Goal: Task Accomplishment & Management: Complete application form

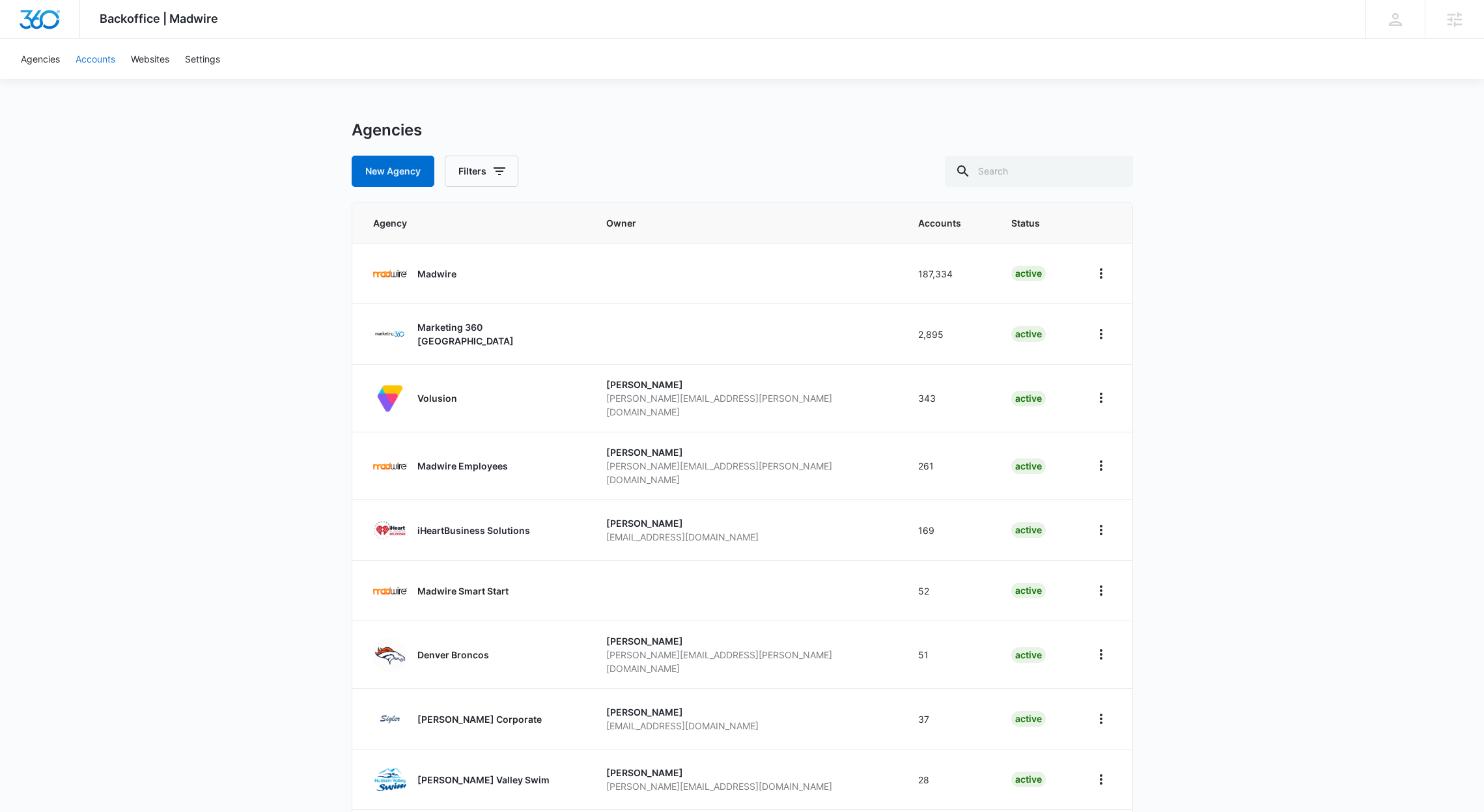
click at [107, 57] on link "Accounts" at bounding box center [95, 58] width 55 height 40
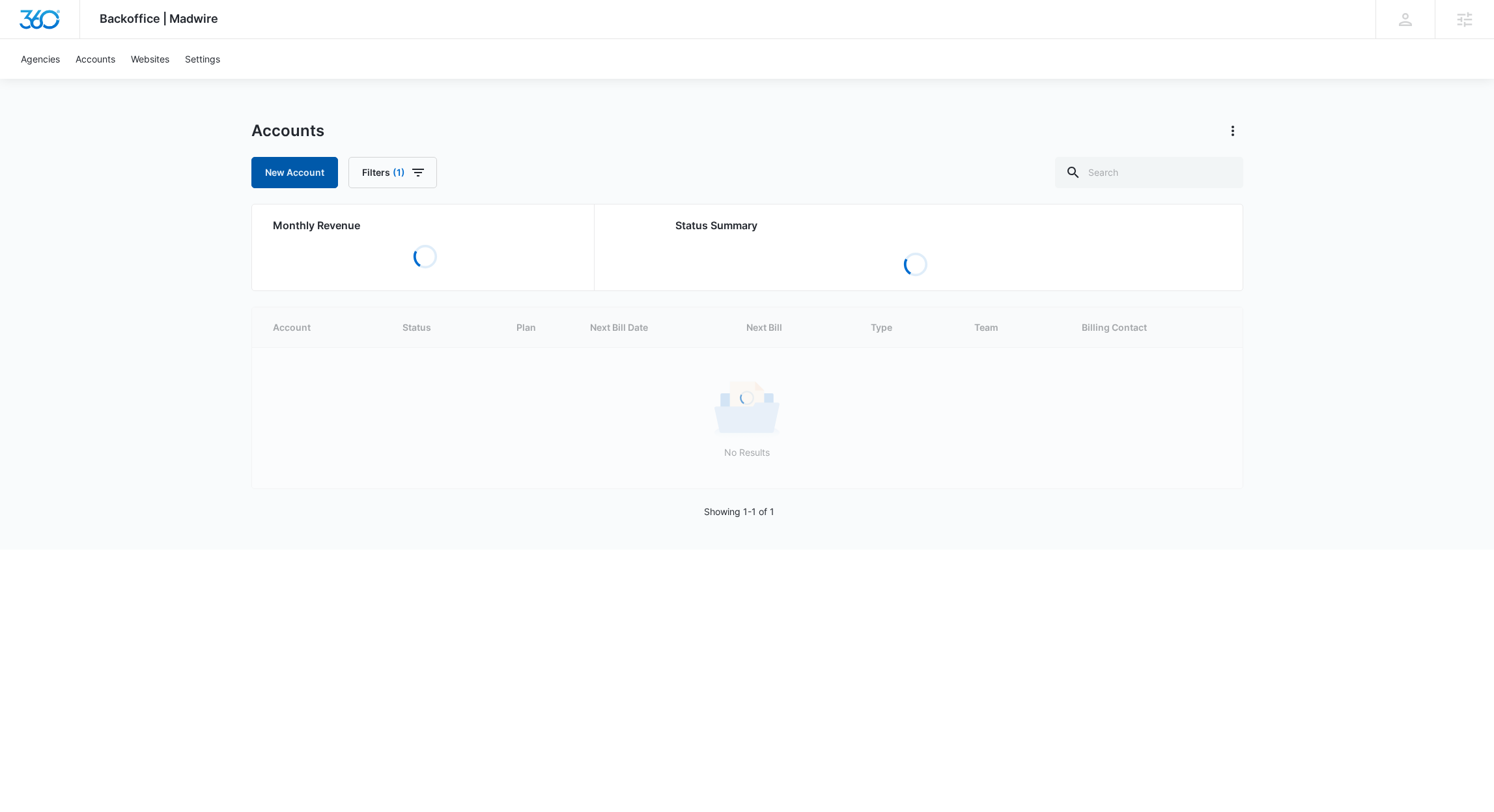
click at [320, 172] on link "New Account" at bounding box center [295, 172] width 87 height 31
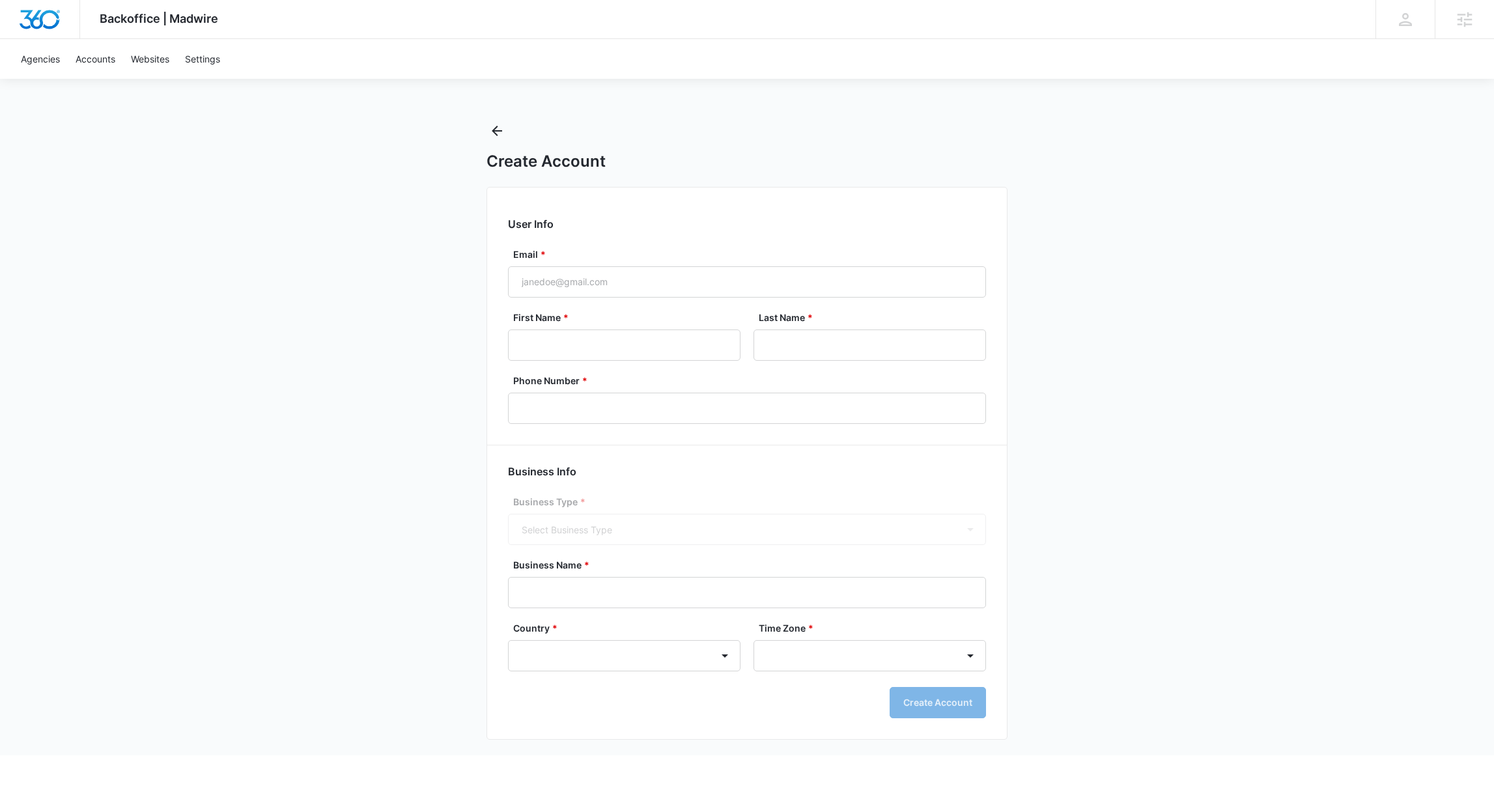
select select "US"
select select "America/New_York"
click at [616, 268] on input "Email *" at bounding box center [746, 282] width 478 height 31
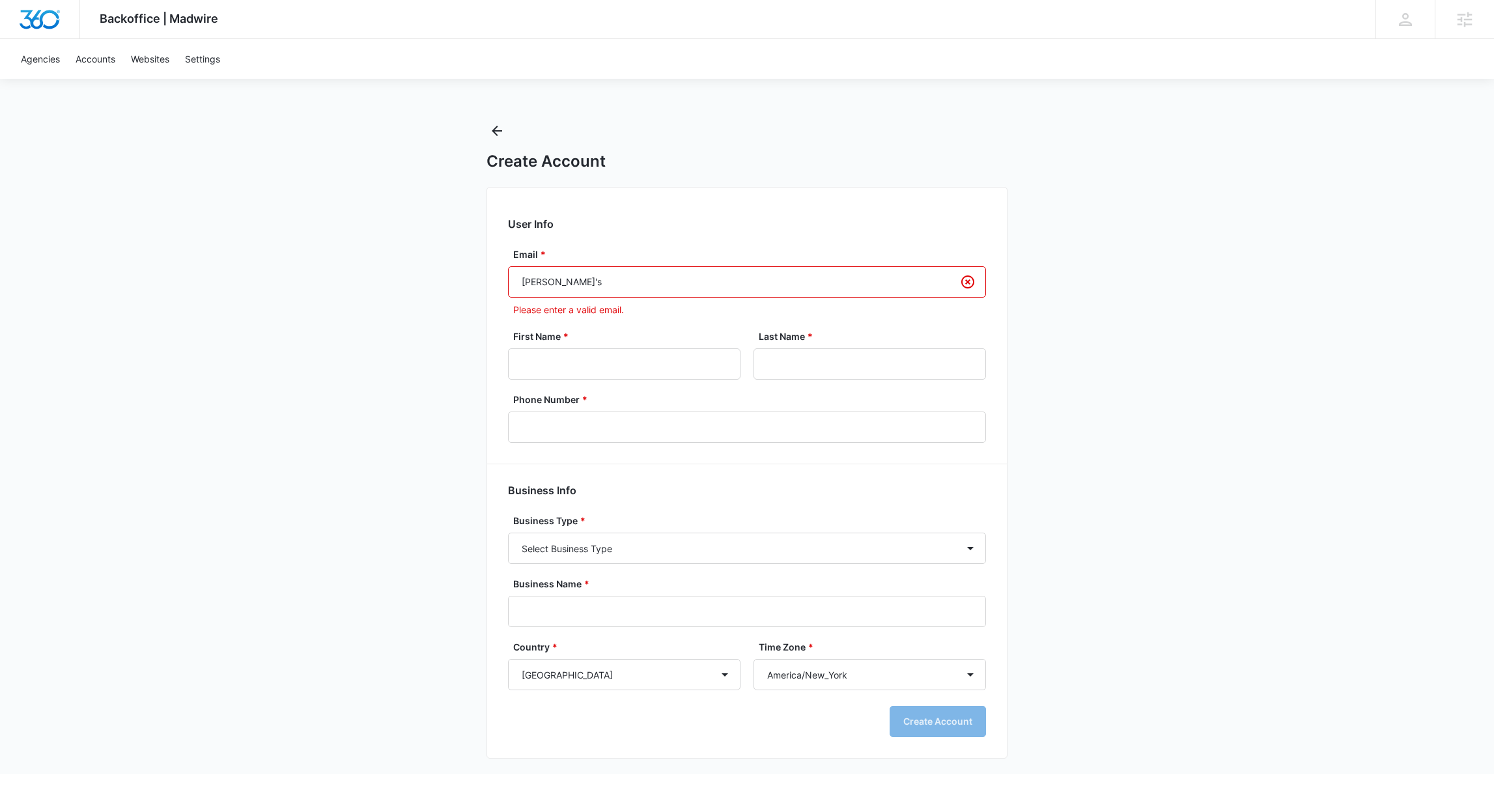
drag, startPoint x: 582, startPoint y: 285, endPoint x: 416, endPoint y: 285, distance: 166.0
click at [416, 285] on div "Backoffice | Madwire Apps Settings Richard Mayor richard.mayor@madwire.com My P…" at bounding box center [747, 387] width 1494 height 775
click at [608, 274] on input "Lizzie's" at bounding box center [746, 282] width 478 height 31
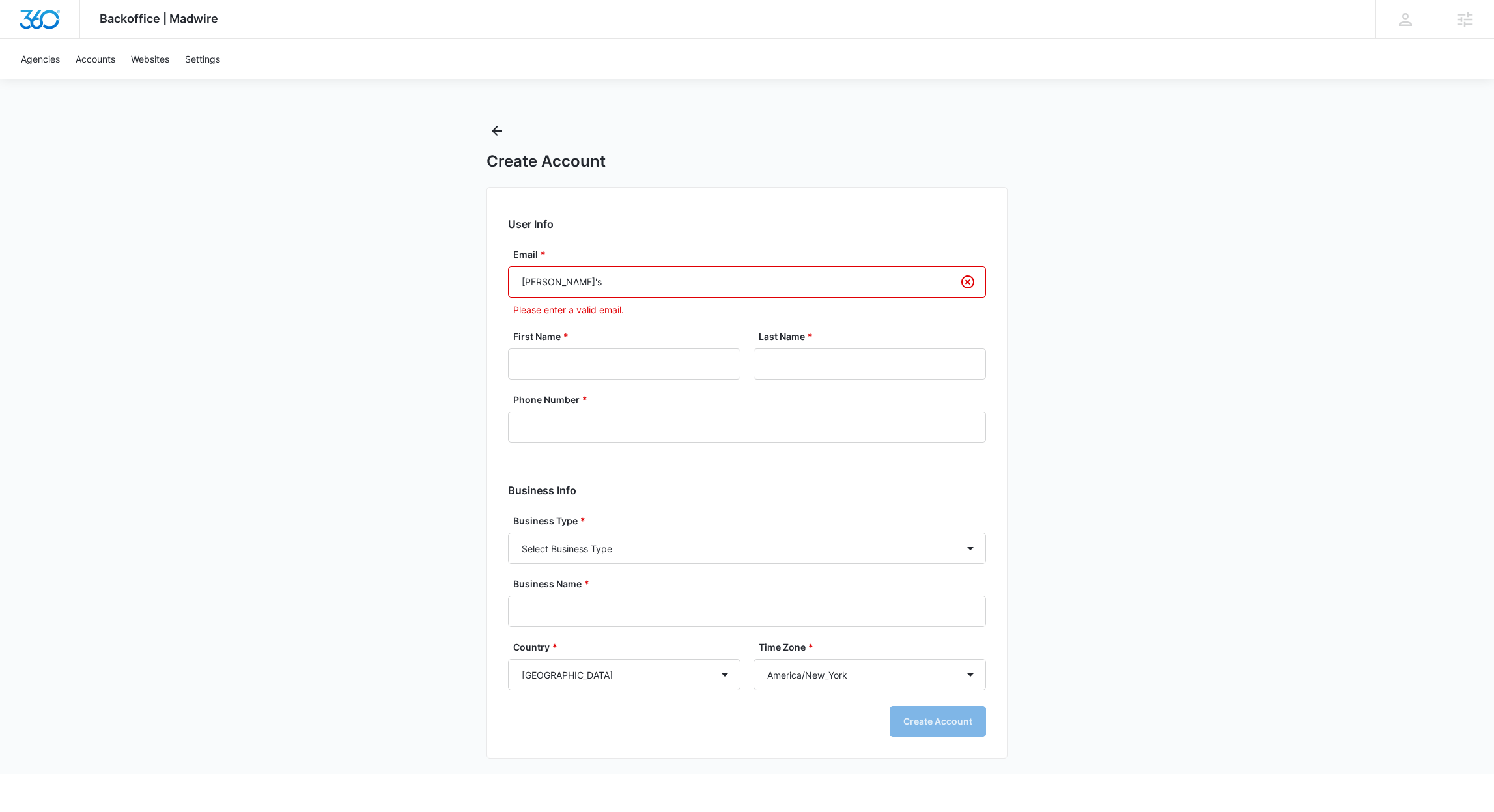
click at [608, 274] on input "Lizzie's" at bounding box center [746, 282] width 478 height 31
click at [709, 287] on input "Lizzie's" at bounding box center [746, 282] width 478 height 31
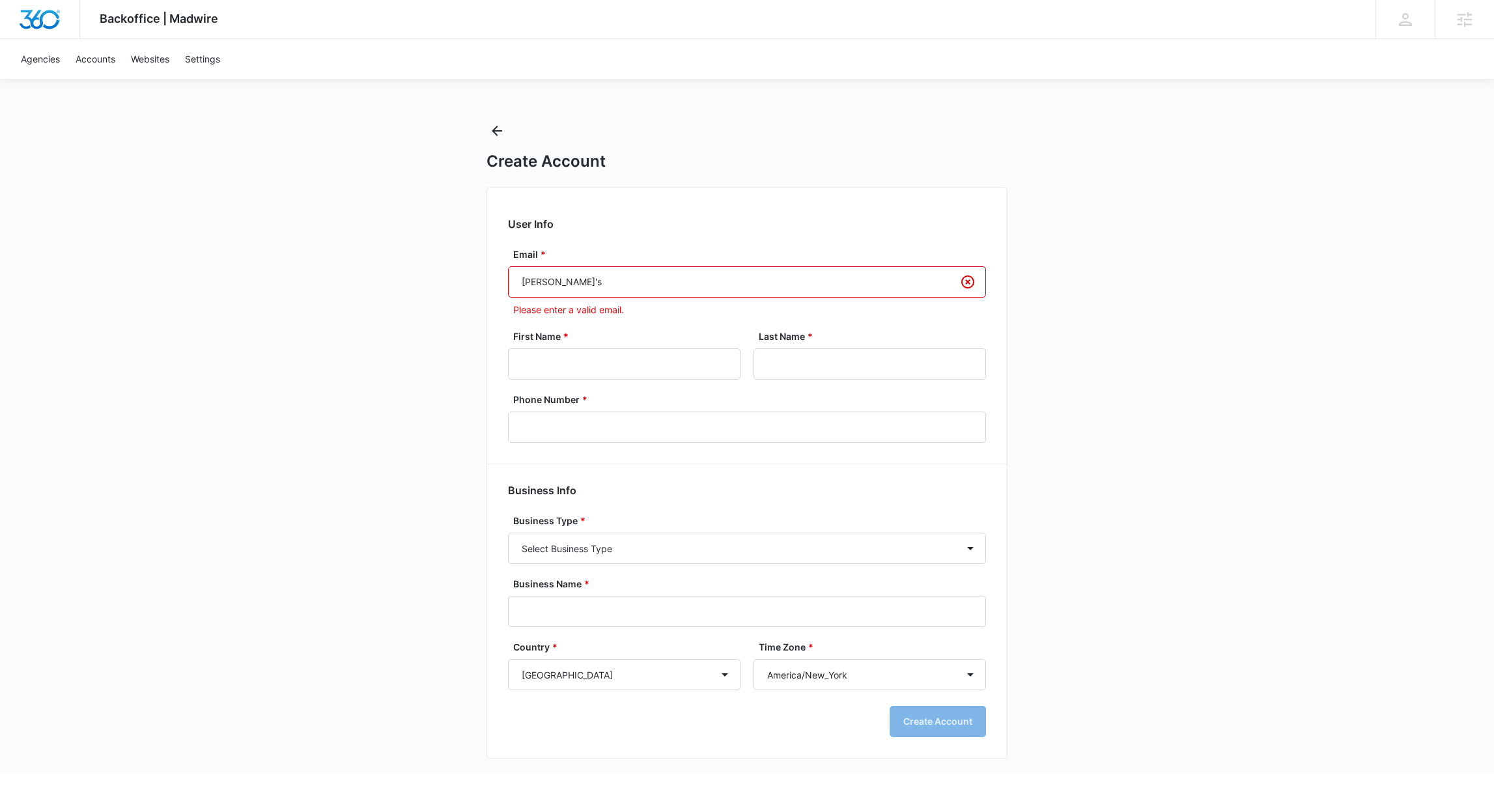
paste input "lizzie.watson@madwire.com"
type input "lizzie.watson@madwire.com"
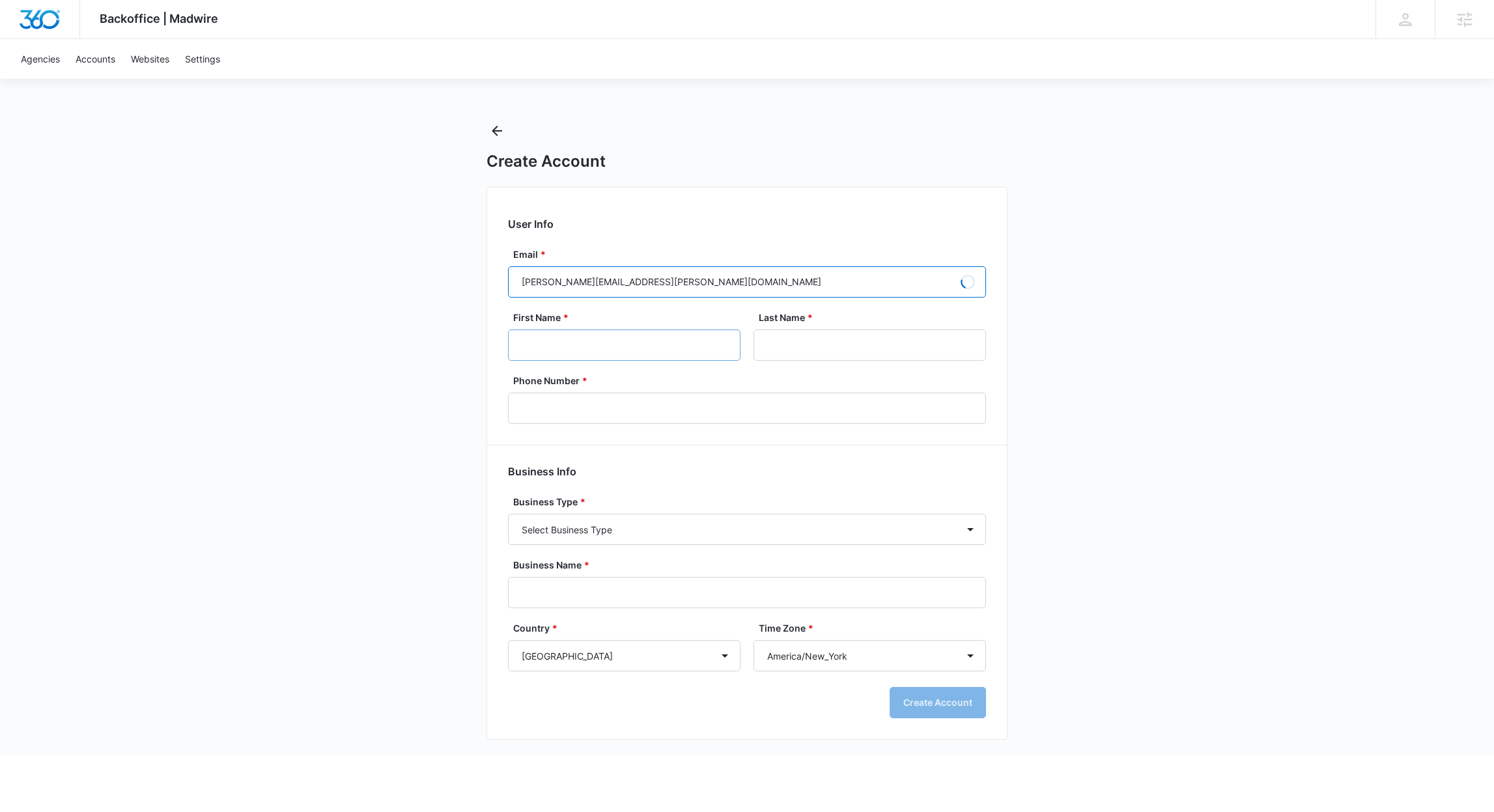
type input "Lizzie"
type input "Watson"
type input "lizzie.watson@madwire.com"
click at [627, 418] on input "Phone Number *" at bounding box center [746, 409] width 478 height 31
type input "(908) 210-4910"
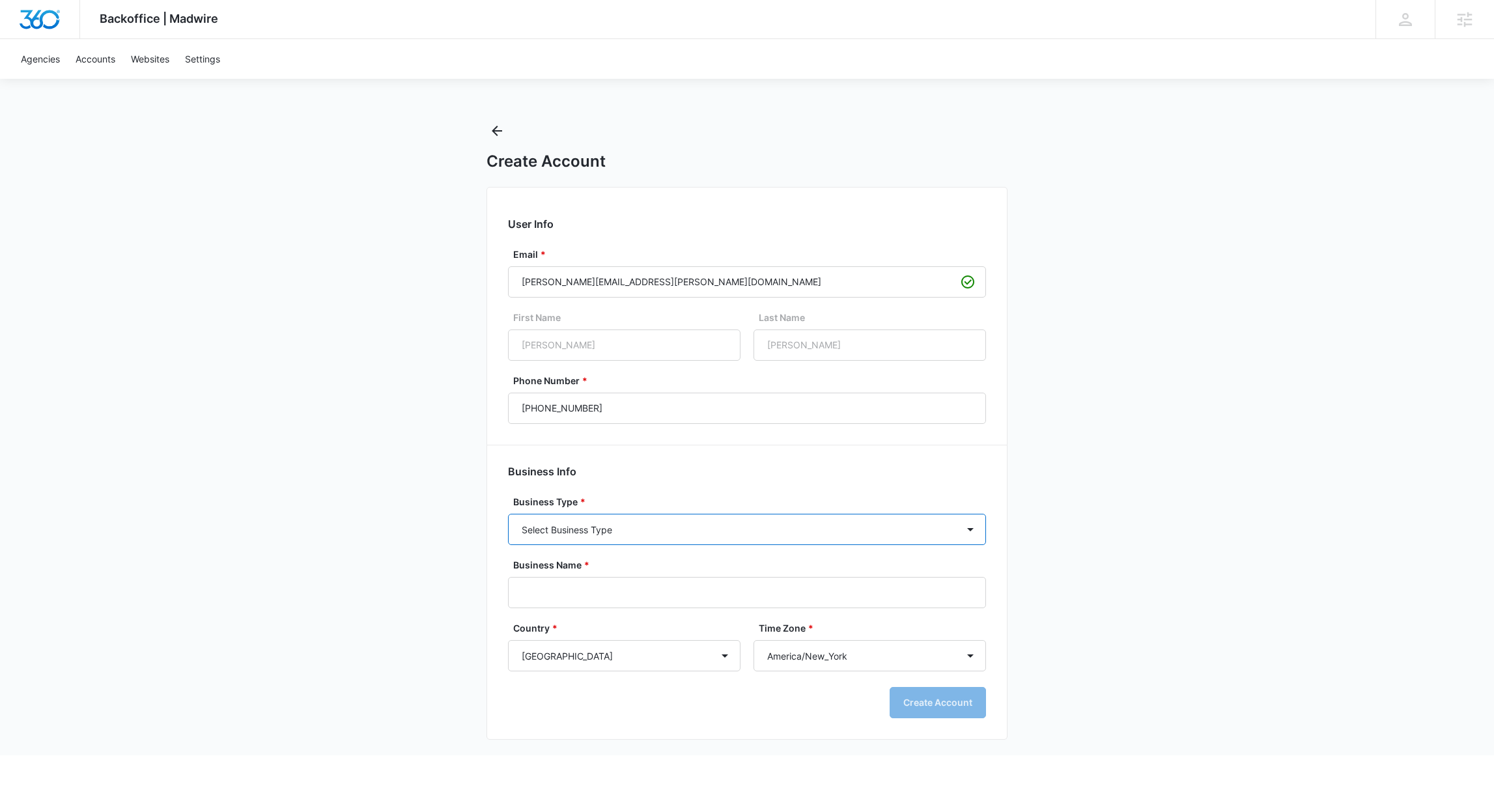
click at [543, 541] on select "Select Business Type Accounting / CPA Assisted Living Attorney / Law Firm Auto …" at bounding box center [746, 529] width 478 height 31
select select "53"
click at [508, 514] on select "Select Business Type Accounting / CPA Assisted Living Attorney / Law Firm Auto …" at bounding box center [746, 529] width 478 height 31
click at [616, 601] on input "Business Name *" at bounding box center [746, 592] width 478 height 31
type input "Zilker Digital"
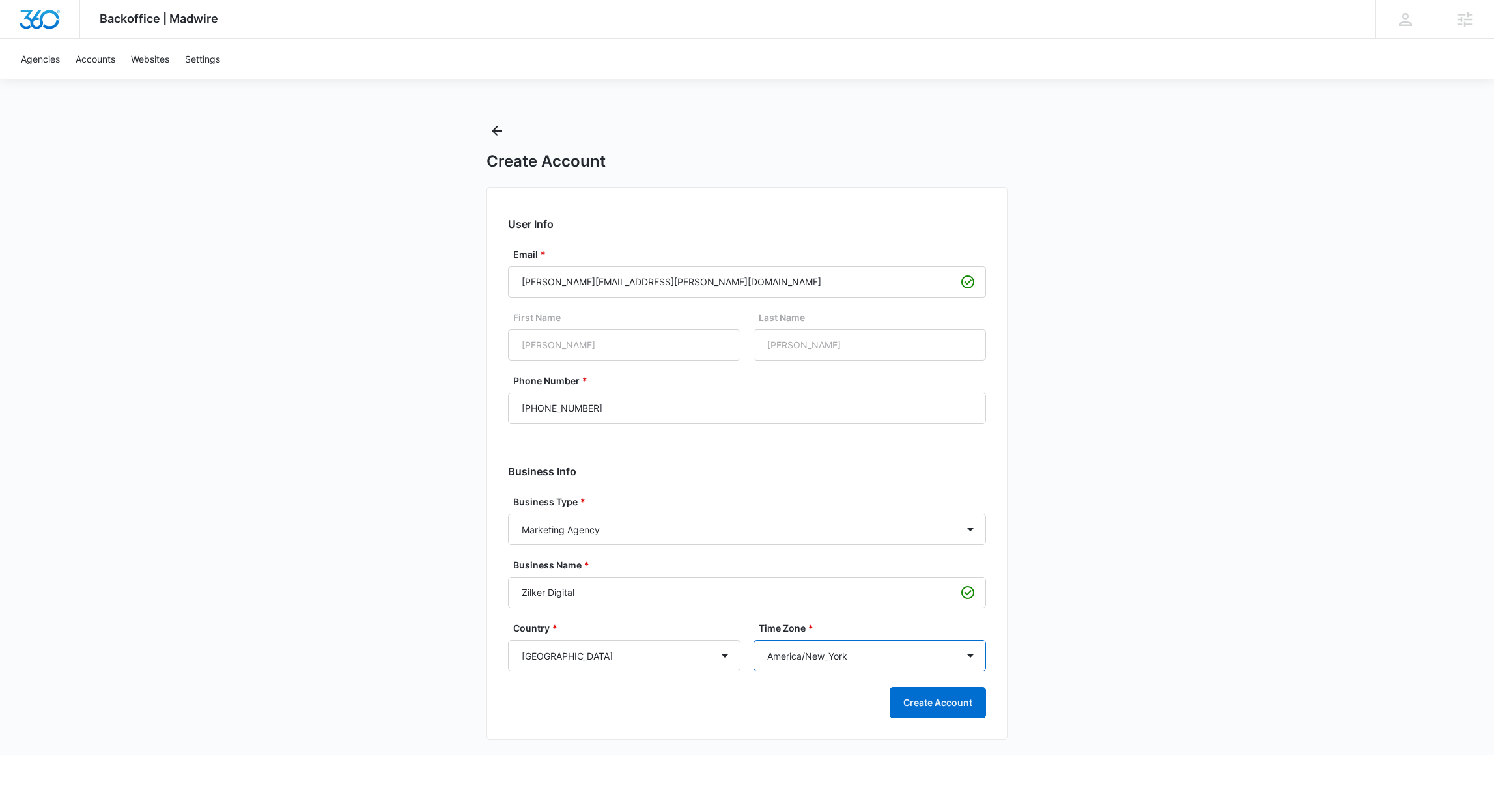
click at [814, 643] on select "America/Adak America/Anchorage America/Boise America/Chicago America/Denver Ame…" at bounding box center [870, 656] width 232 height 31
click at [796, 650] on select "America/Adak America/Anchorage America/Boise America/Chicago America/Denver Ame…" at bounding box center [870, 656] width 232 height 31
select select "America/Chicago"
click at [754, 640] on select "America/Adak America/Anchorage America/Boise America/Chicago America/Denver Ame…" at bounding box center [870, 656] width 232 height 31
click at [950, 700] on button "Create Account" at bounding box center [938, 703] width 97 height 31
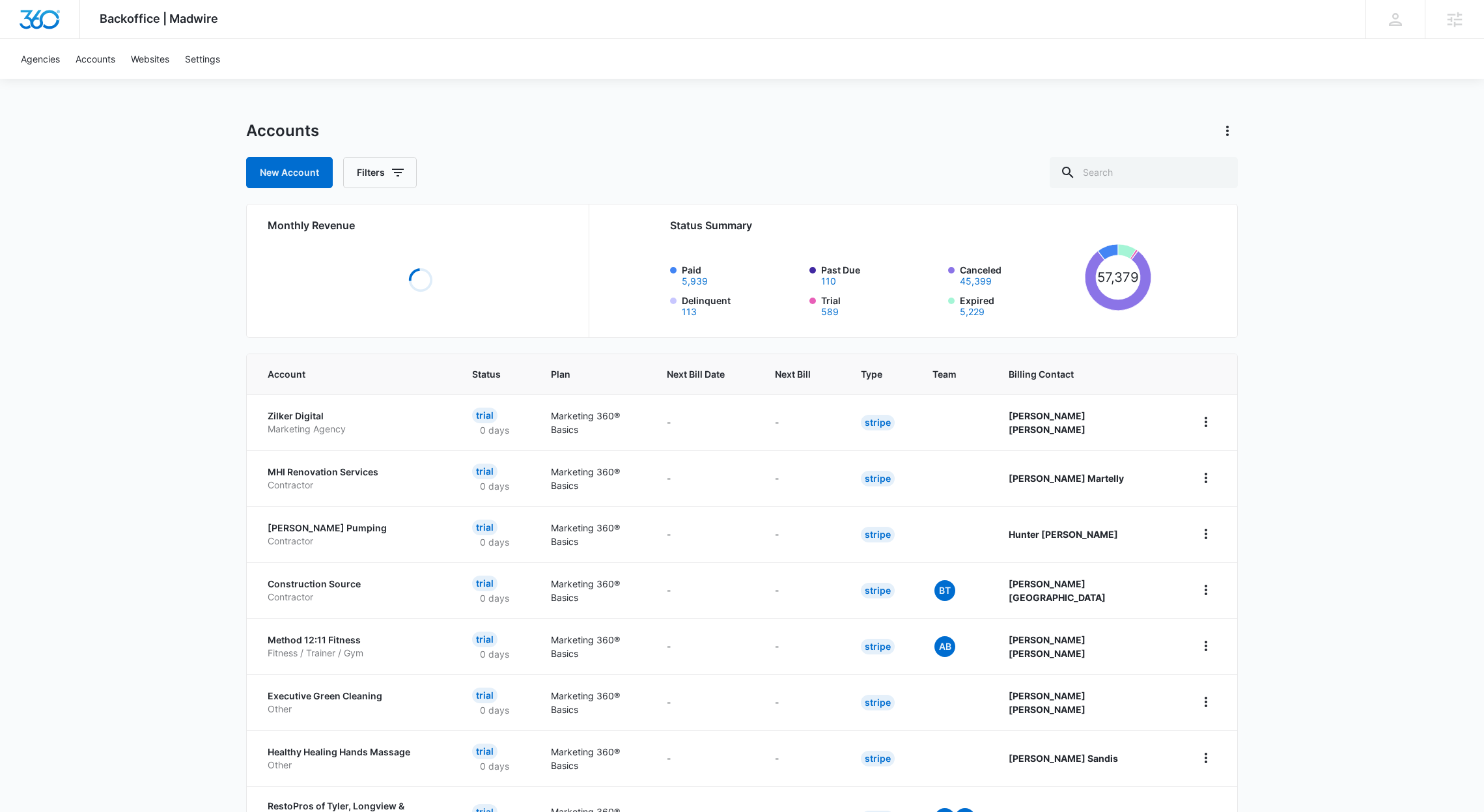
click at [223, 410] on div "Backoffice | Madwire Apps Settings Richard Mayor richard.mayor@madwire.com My P…" at bounding box center [742, 517] width 1484 height 1035
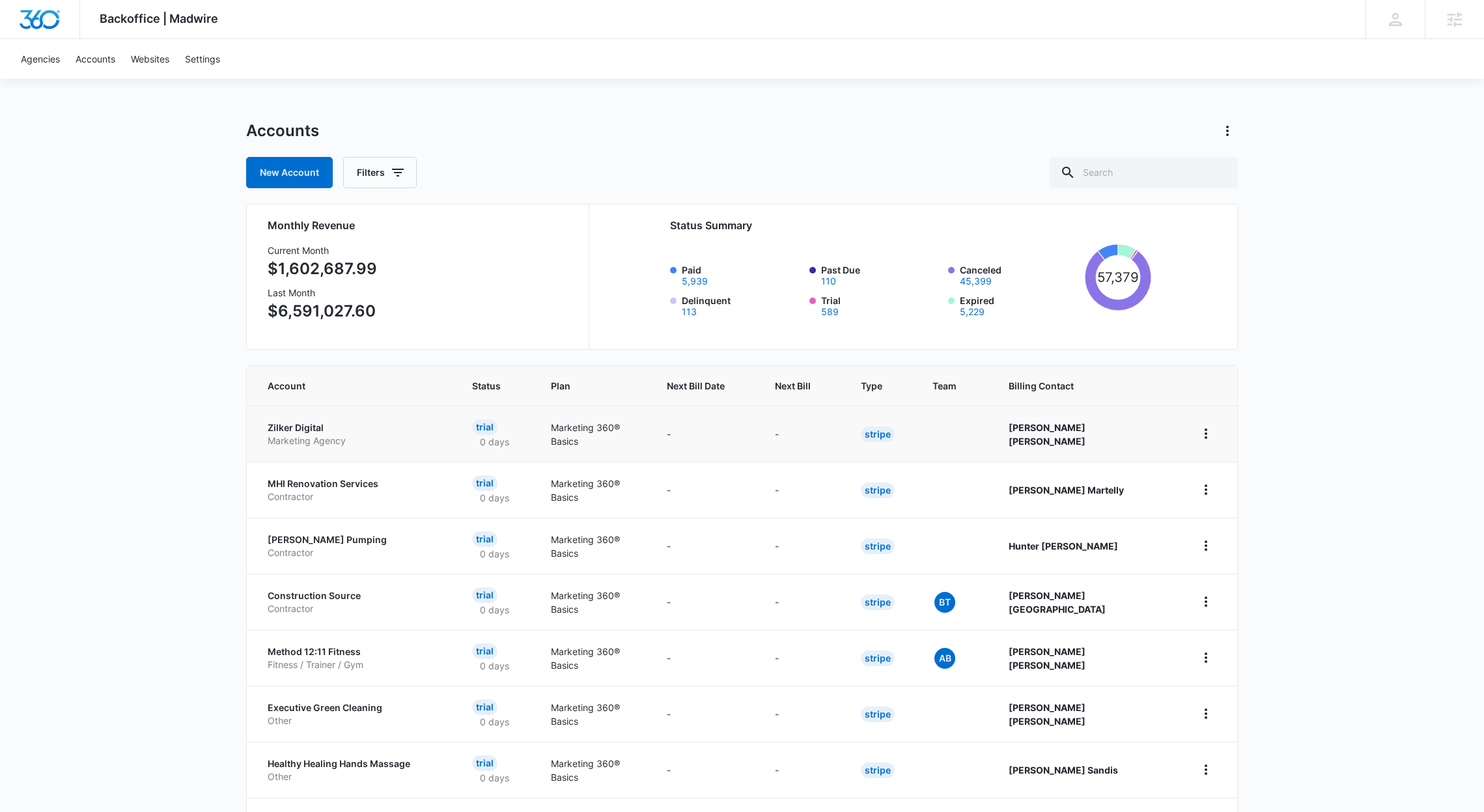
click at [288, 428] on p "Zilker Digital" at bounding box center [354, 427] width 173 height 13
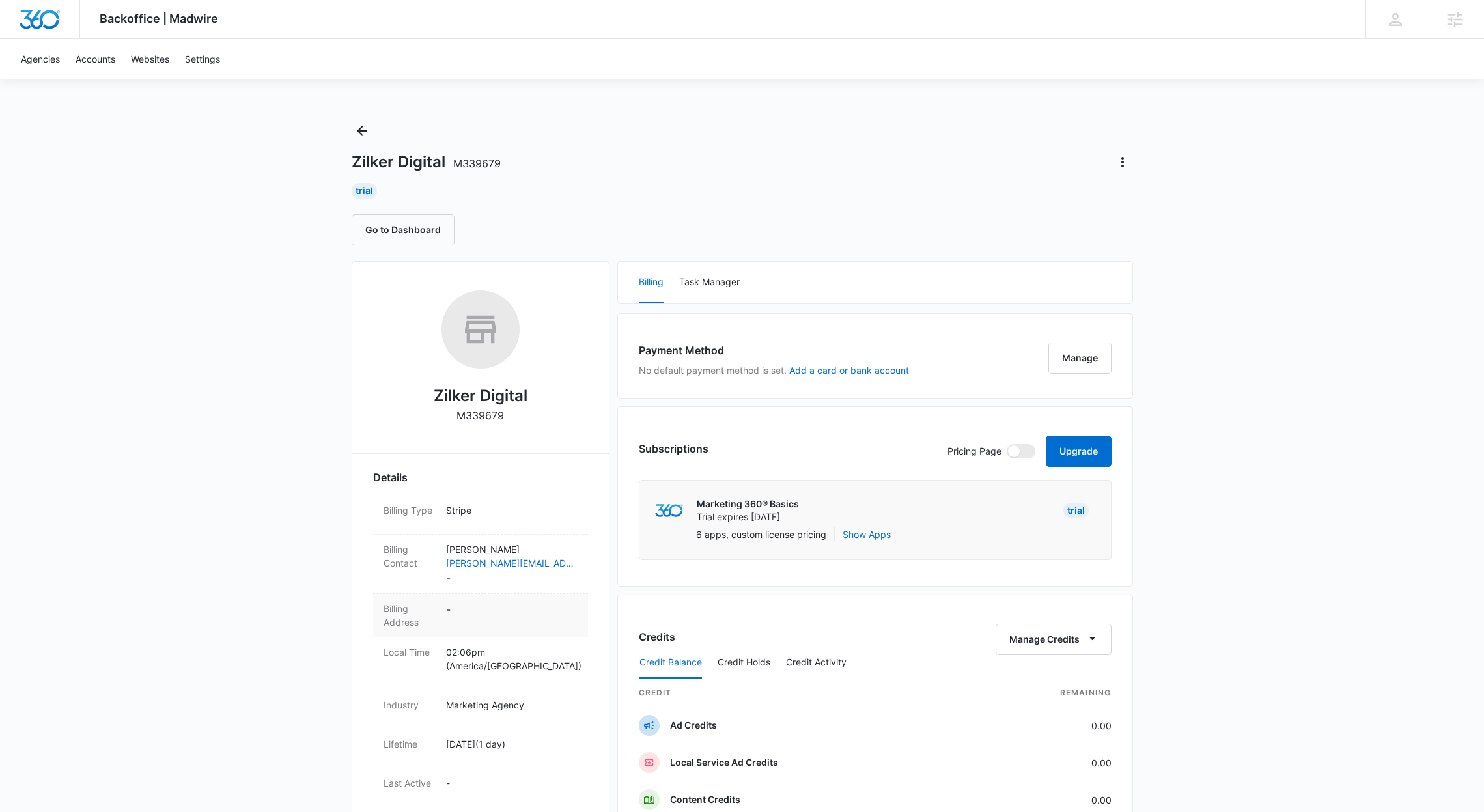
click at [463, 607] on dd "-" at bounding box center [511, 615] width 131 height 27
select select "US"
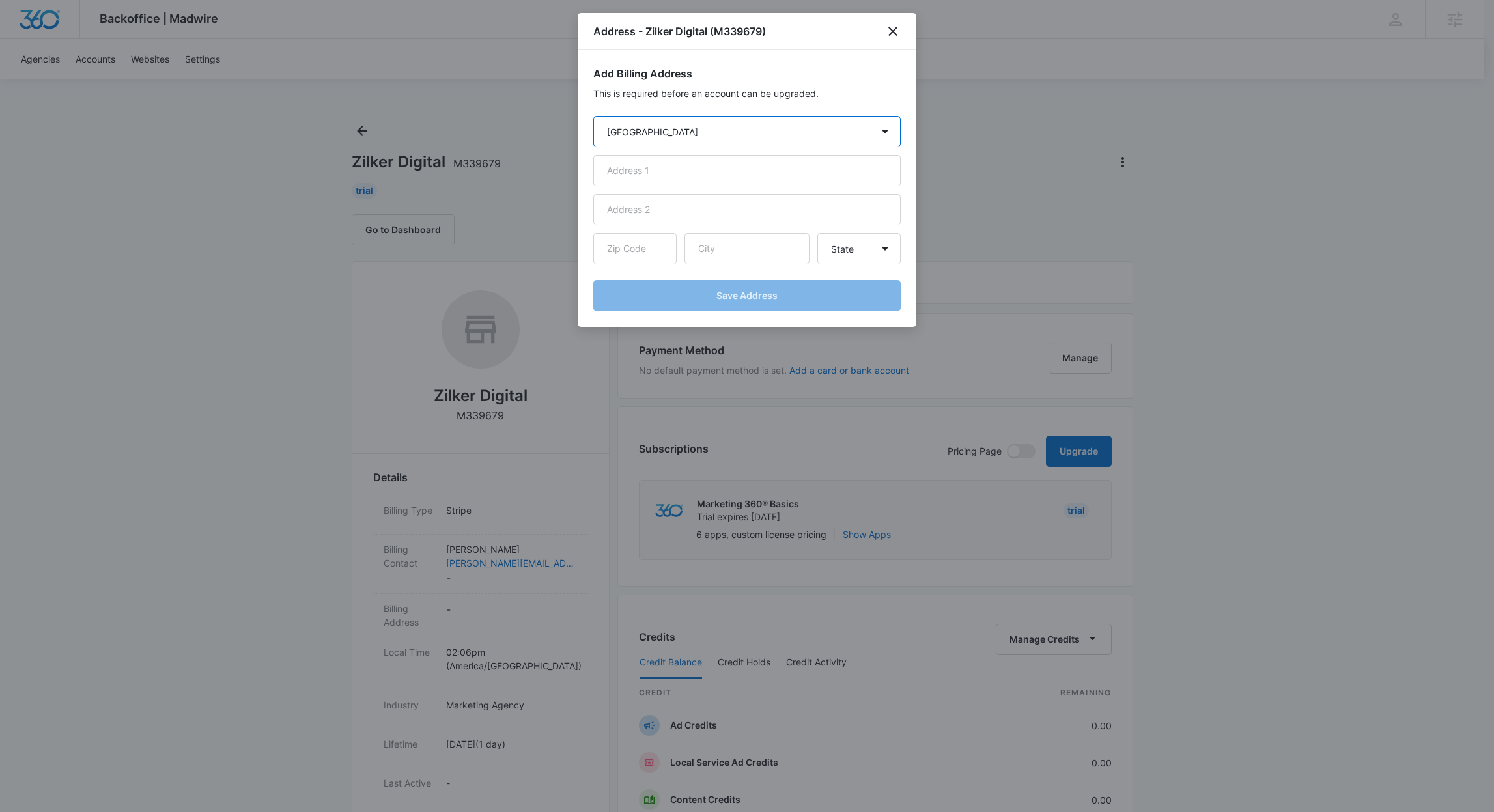
click at [740, 133] on select "Country Afghanistan Åland Islands Albania Algeria American Samoa Andorra Angola…" at bounding box center [747, 132] width 308 height 31
click at [757, 166] on input "text" at bounding box center [747, 171] width 308 height 31
paste input "6849 S STATE ST CHICAGO IL 60637-6676 USA"
click at [803, 172] on input "6849 S STATE ST CHICAGO IL 60637-6676 USA" at bounding box center [747, 171] width 308 height 31
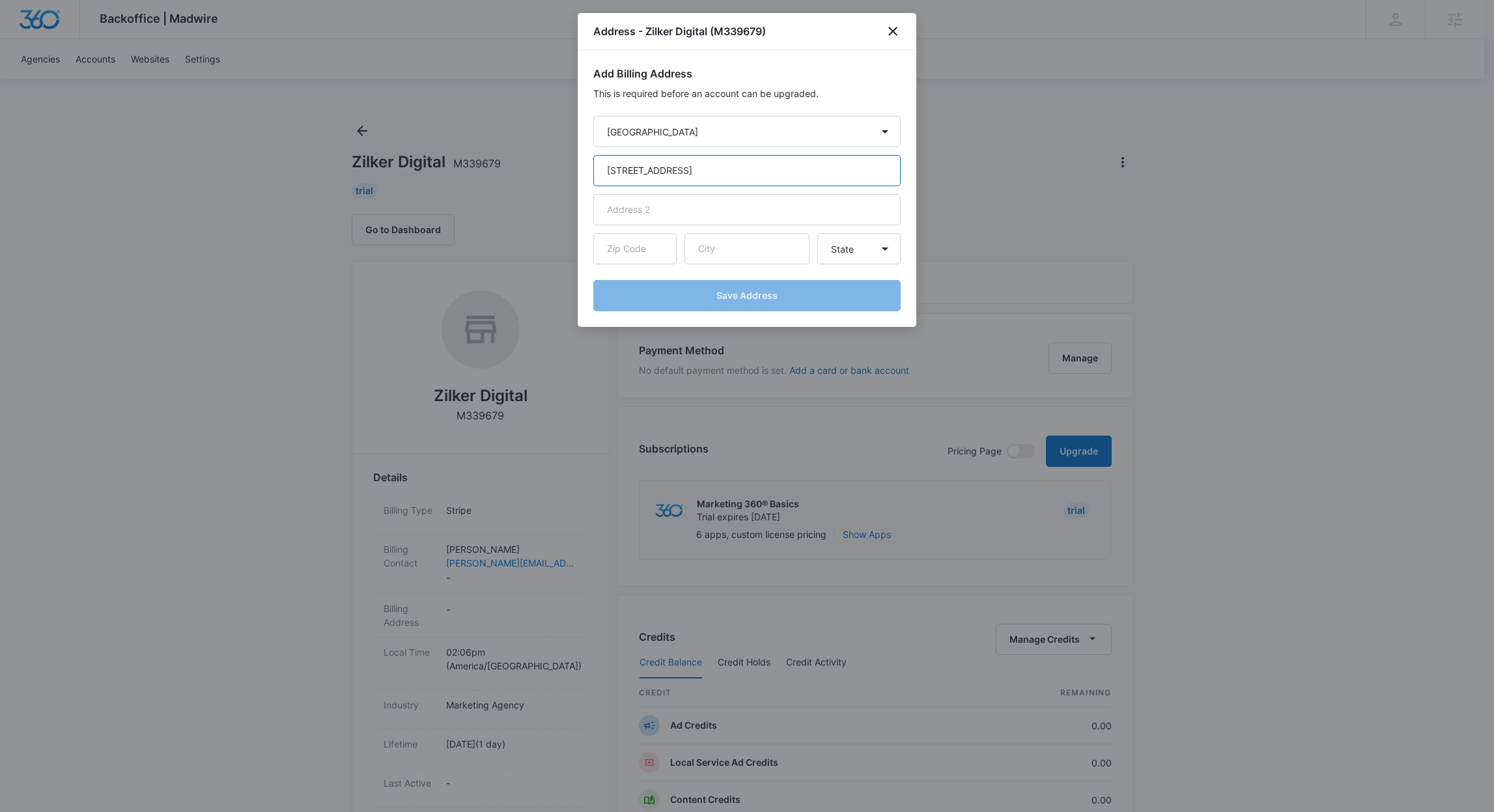
drag, startPoint x: 795, startPoint y: 171, endPoint x: 742, endPoint y: 170, distance: 53.0
click at [742, 170] on input "6849 S STATE ST CHICAGO IL 60637-6676" at bounding box center [747, 171] width 308 height 31
type input "6849 S STATE ST CHICAGO IL"
click at [654, 244] on input "text" at bounding box center [634, 249] width 83 height 31
paste input "60637-6676"
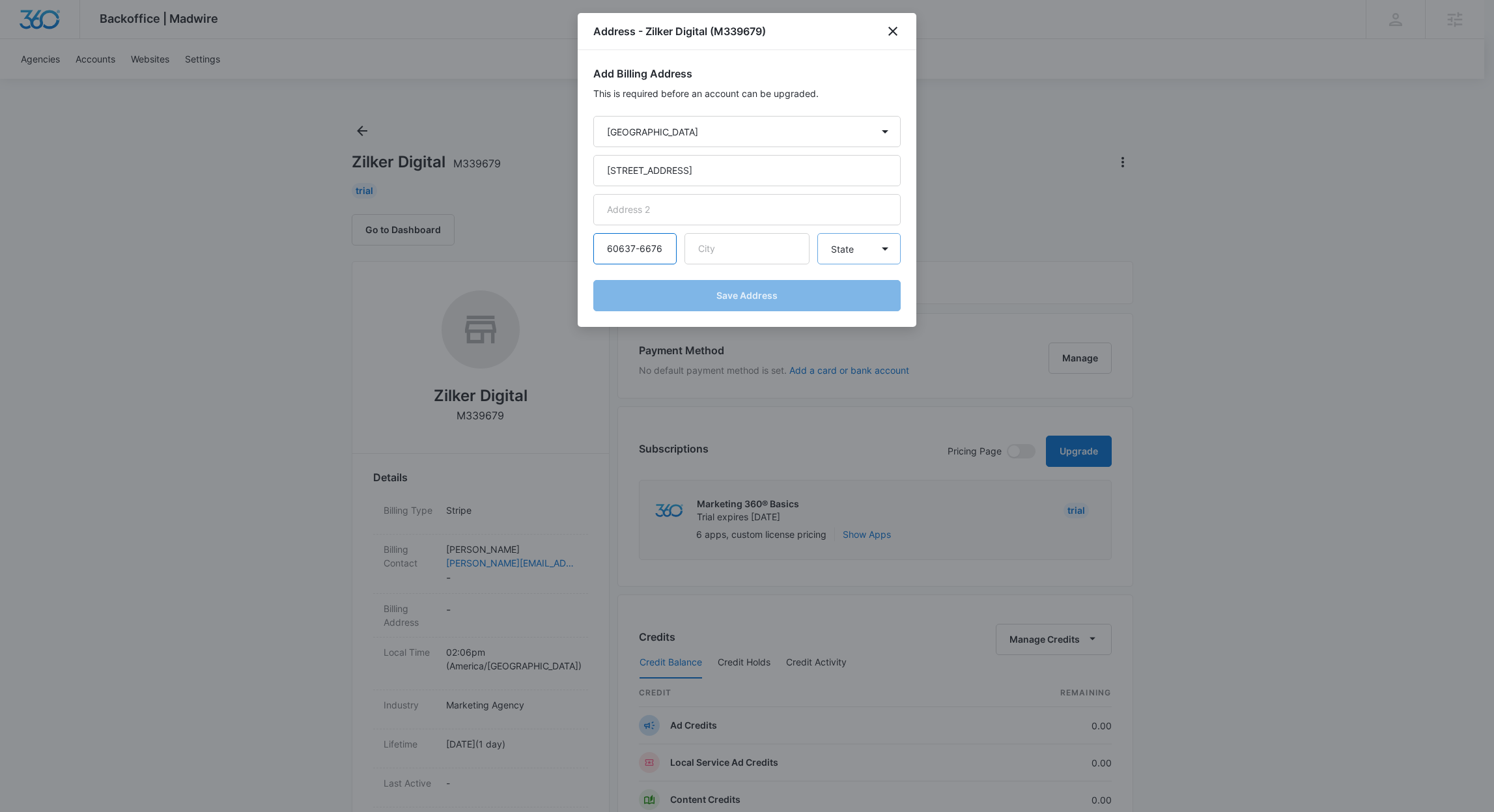
type input "60637-6676"
click at [821, 240] on select "State Alaska Alabama Arkansas American Samoa Arizona California Colorado Connec…" at bounding box center [859, 249] width 83 height 31
select select "IL"
click at [818, 233] on select "State Alaska Alabama Arkansas American Samoa Arizona California Colorado Connec…" at bounding box center [859, 249] width 83 height 31
click at [704, 171] on input "6849 S STATE ST CHICAGO IL" at bounding box center [747, 171] width 308 height 31
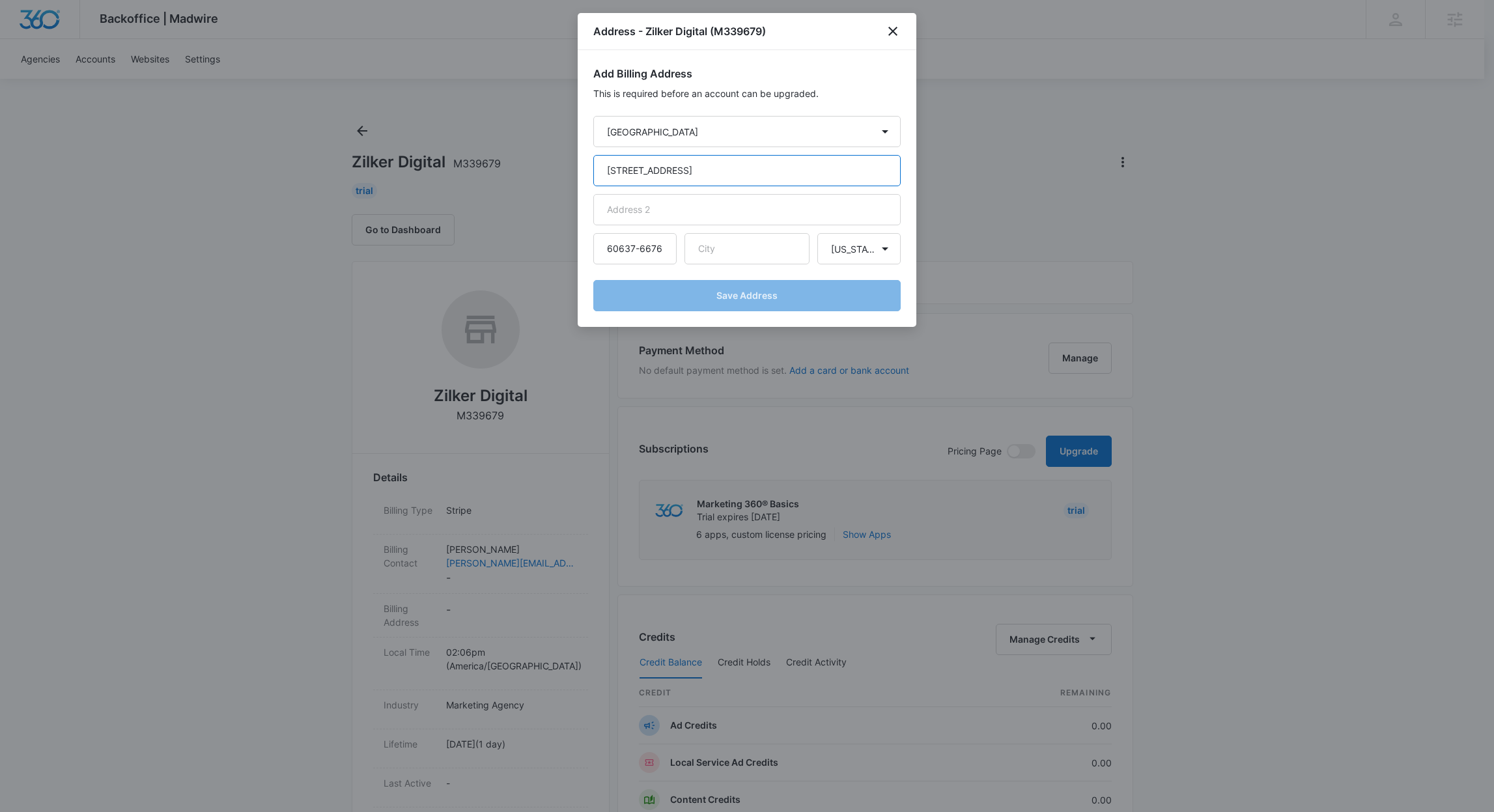
click at [704, 171] on input "6849 S STATE ST CHICAGO IL" at bounding box center [747, 171] width 308 height 31
type input "6849 S STATE ST IL"
click at [732, 253] on input "text" at bounding box center [747, 249] width 125 height 31
paste input "CHICAGO"
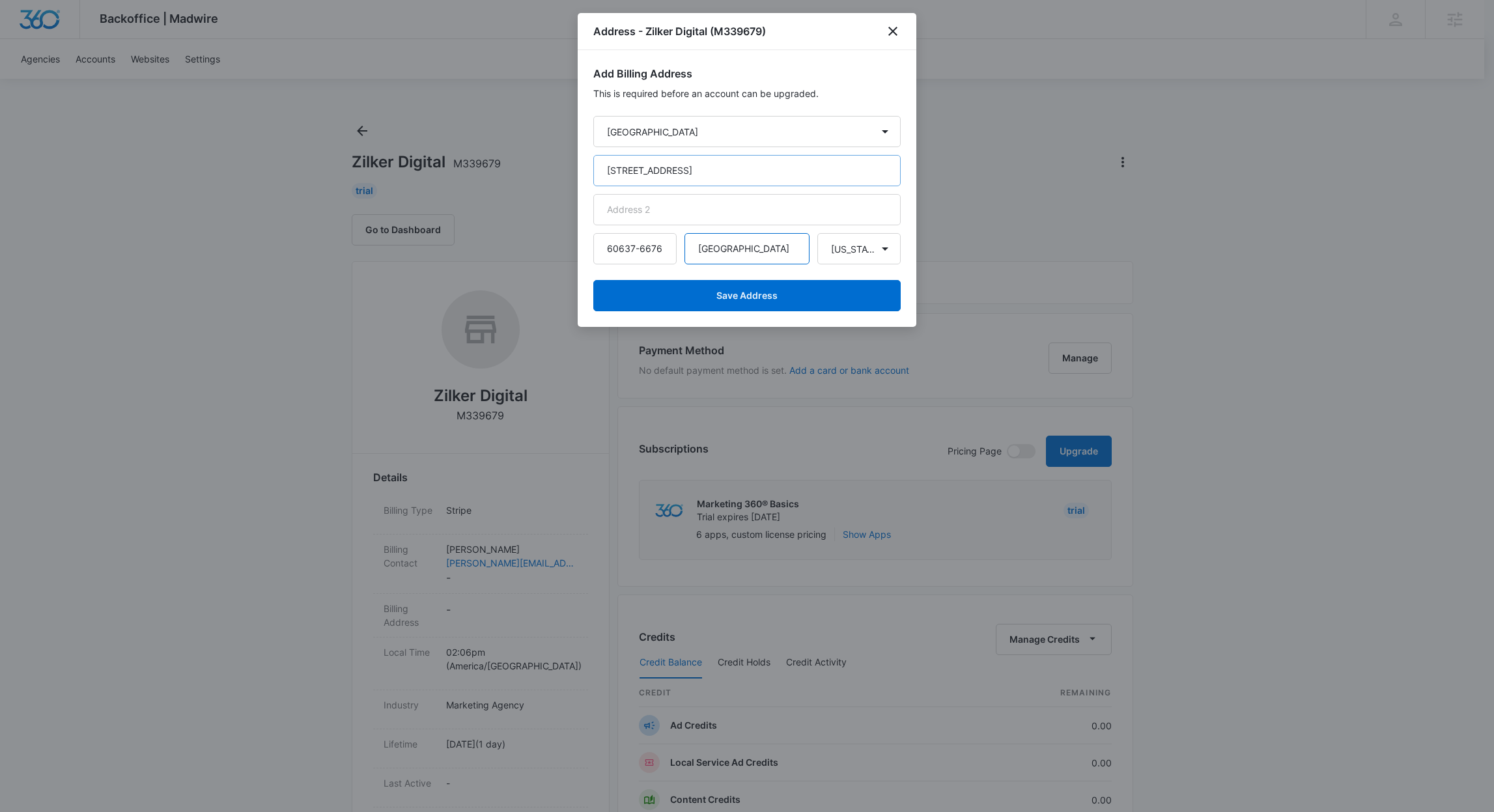
type input "CHICAGO"
click at [701, 175] on input "6849 S STATE ST IL" at bounding box center [747, 171] width 308 height 31
type input "6849 S STATE ST"
click at [762, 286] on button "Save Address" at bounding box center [747, 295] width 308 height 31
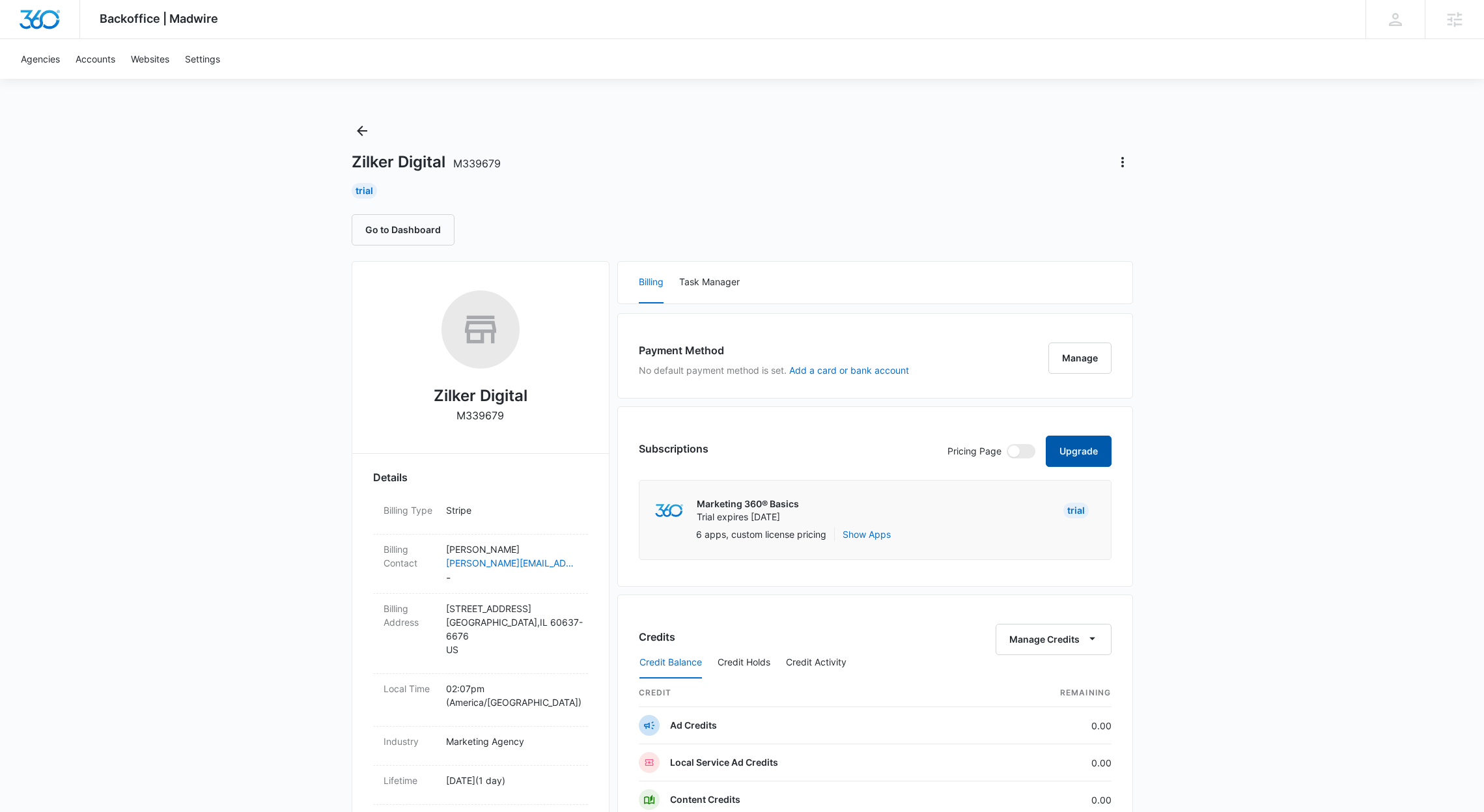
click at [1104, 449] on button "Upgrade" at bounding box center [1079, 451] width 66 height 31
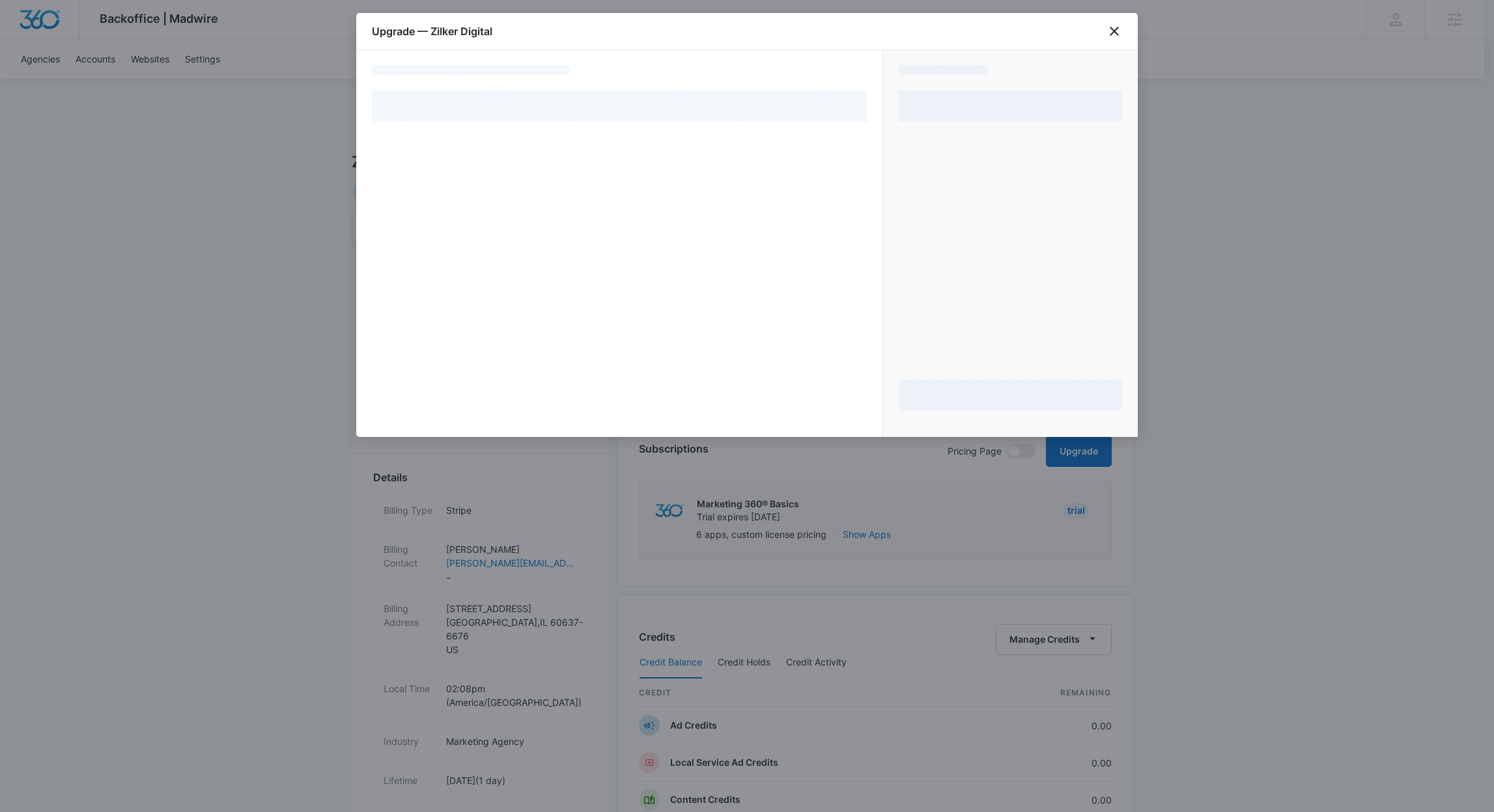
select select "NEW_METHOD"
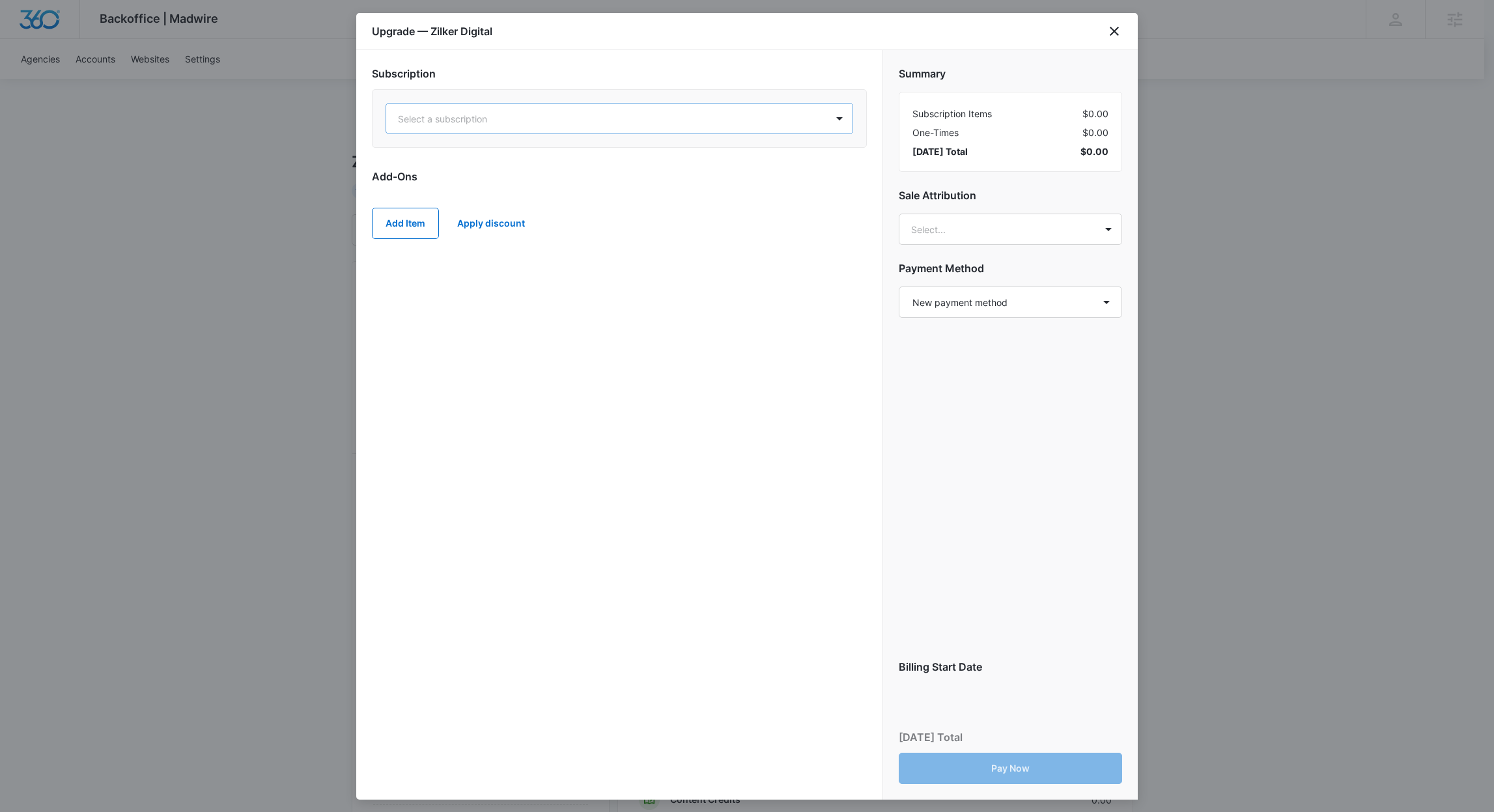
click at [506, 118] on div at bounding box center [604, 119] width 412 height 16
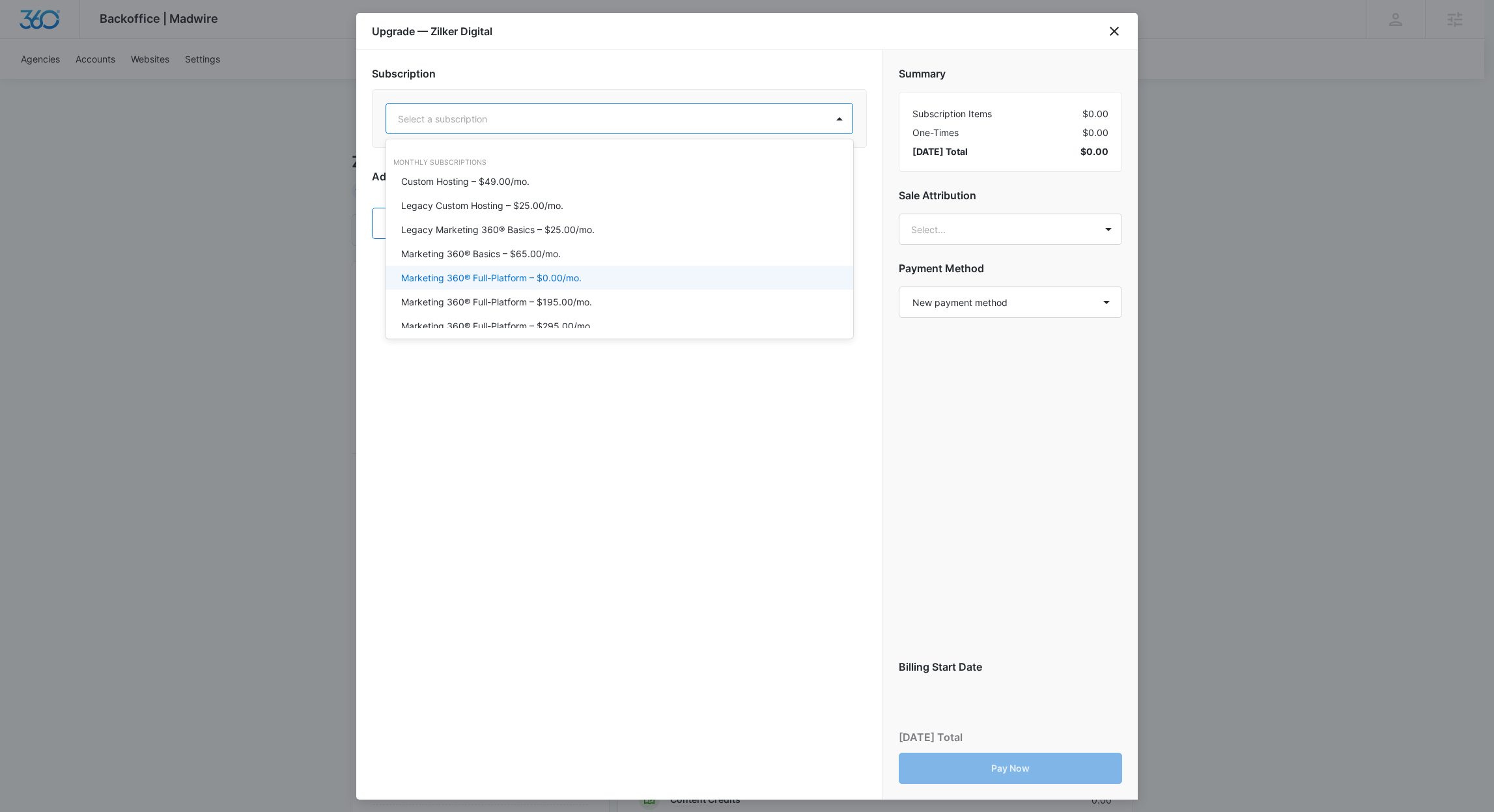
click at [554, 271] on p "Marketing 360® Full-Platform – $0.00/mo." at bounding box center [491, 277] width 181 height 13
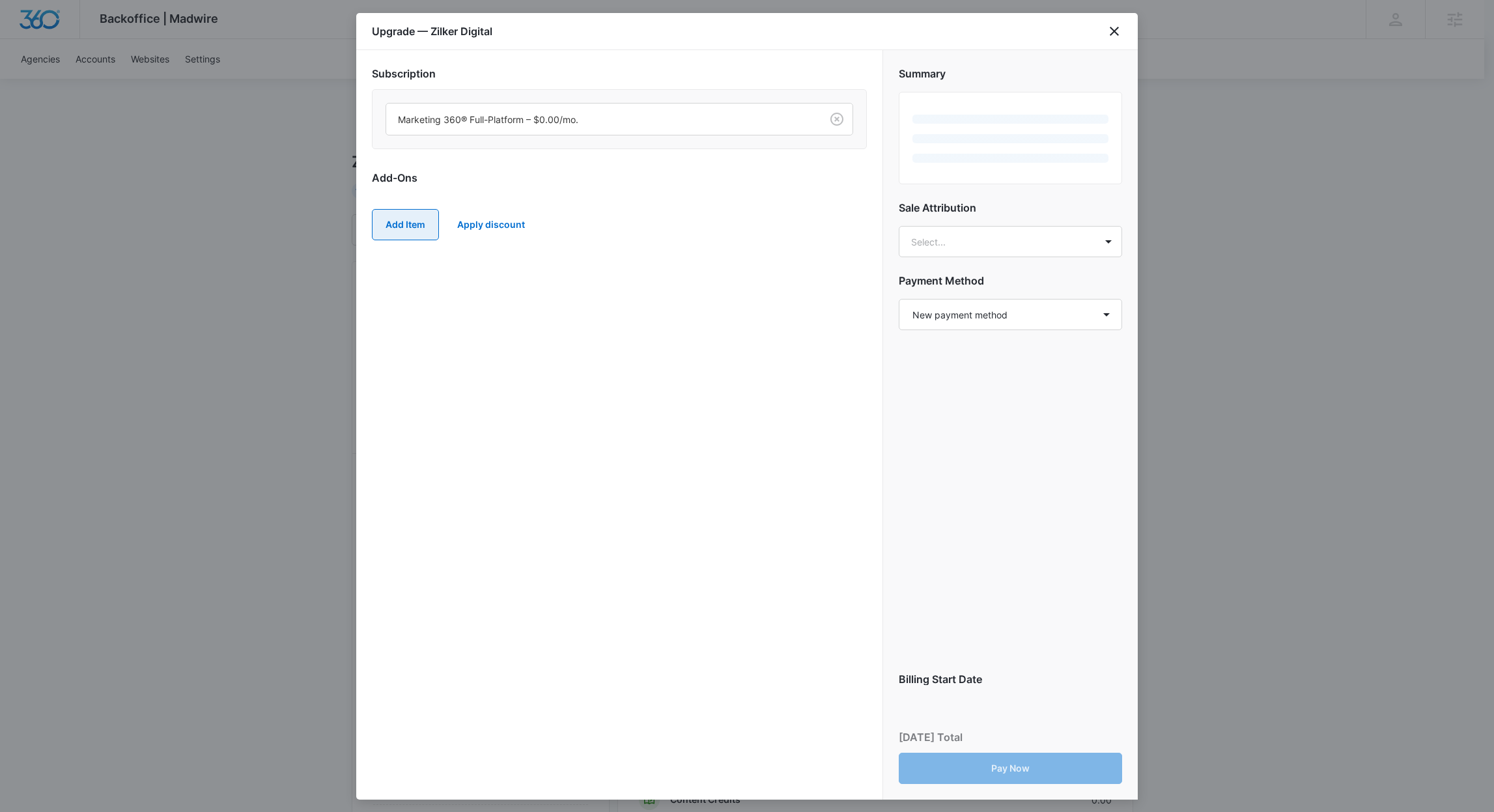
click at [418, 225] on button "Add Item" at bounding box center [405, 225] width 67 height 31
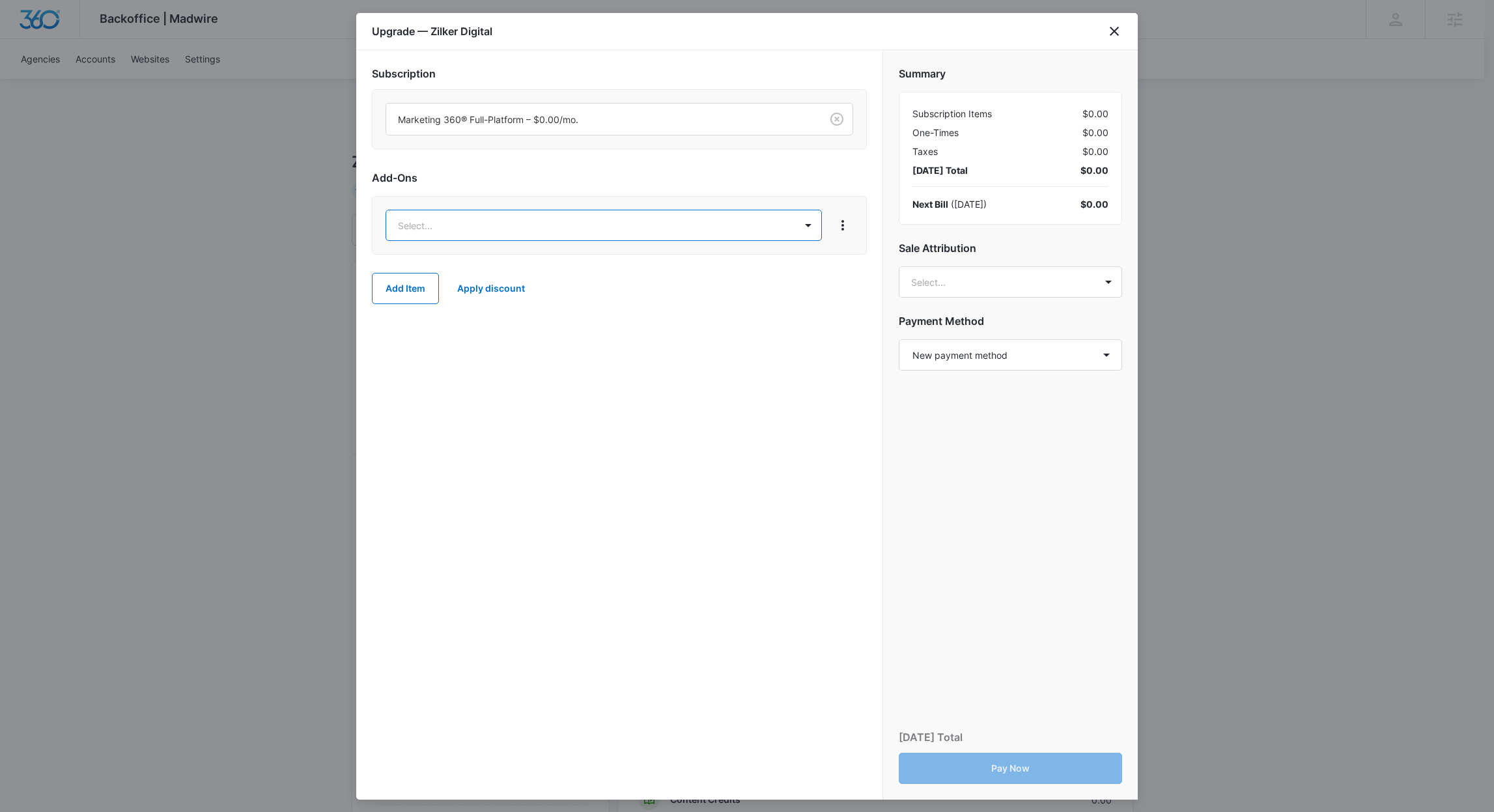
click at [454, 225] on body "Backoffice | Madwire Apps Settings Richard Mayor richard.mayor@madwire.com My P…" at bounding box center [747, 647] width 1494 height 1294
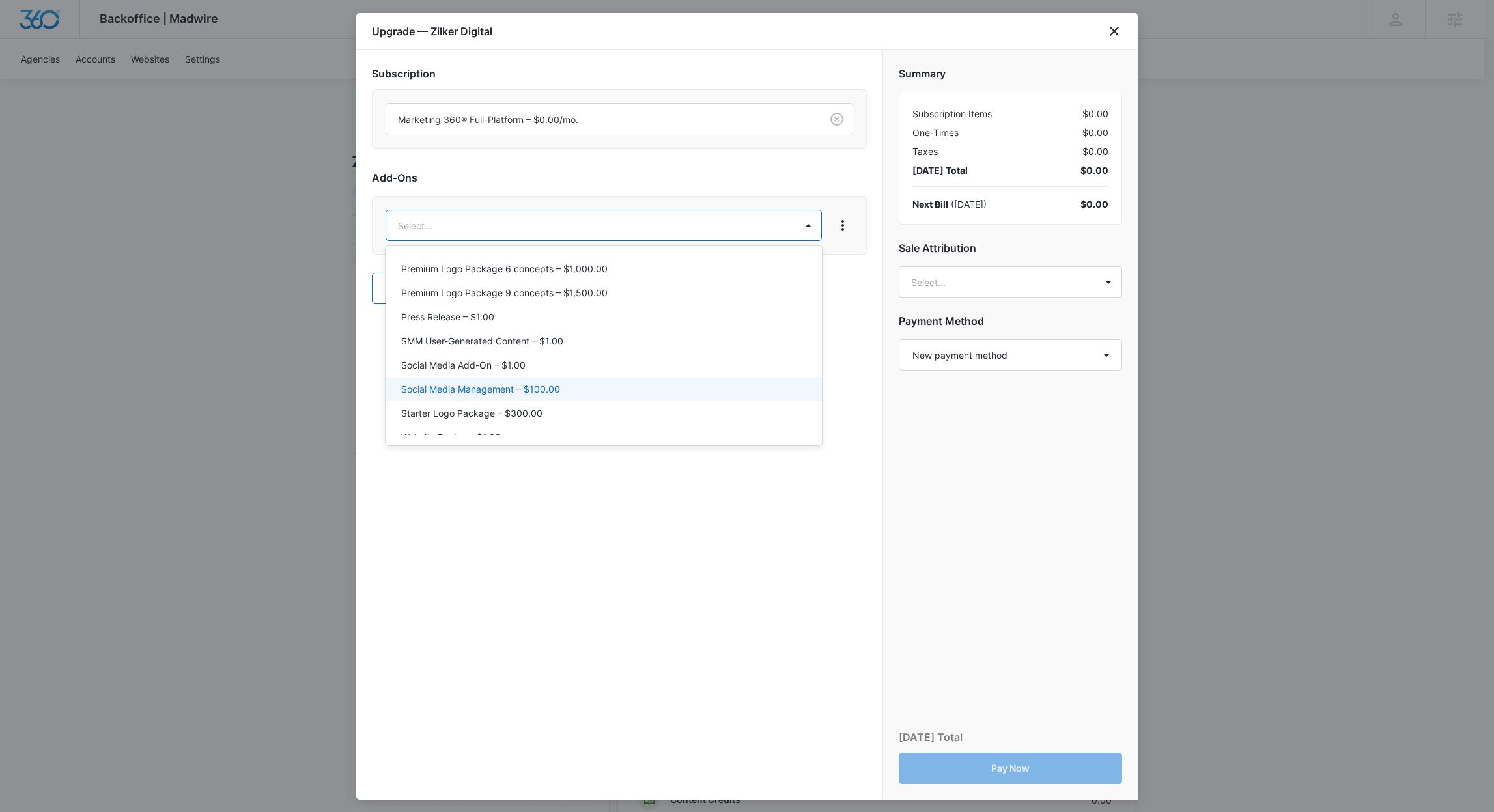
scroll to position [1481, 0]
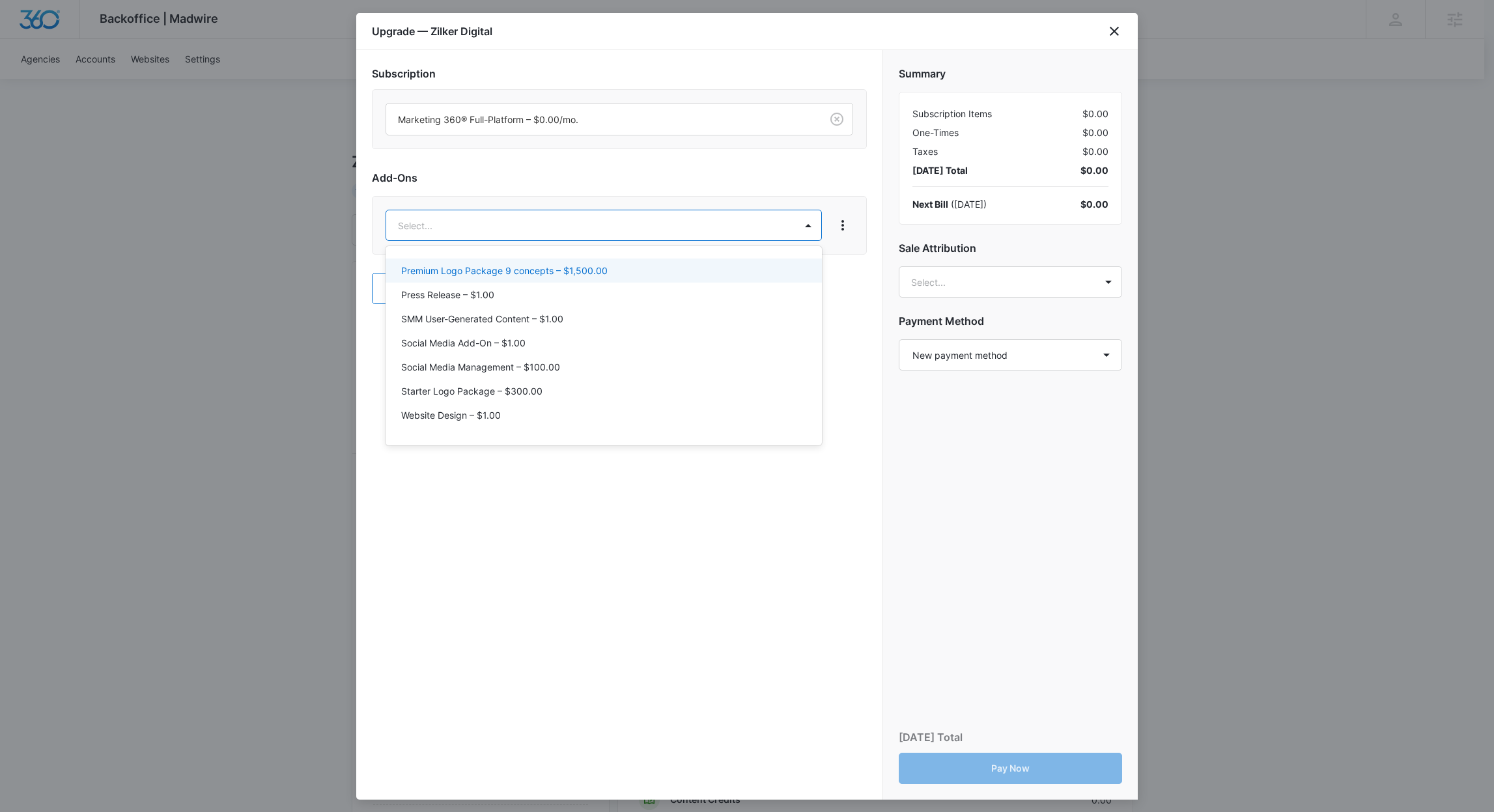
type input "r"
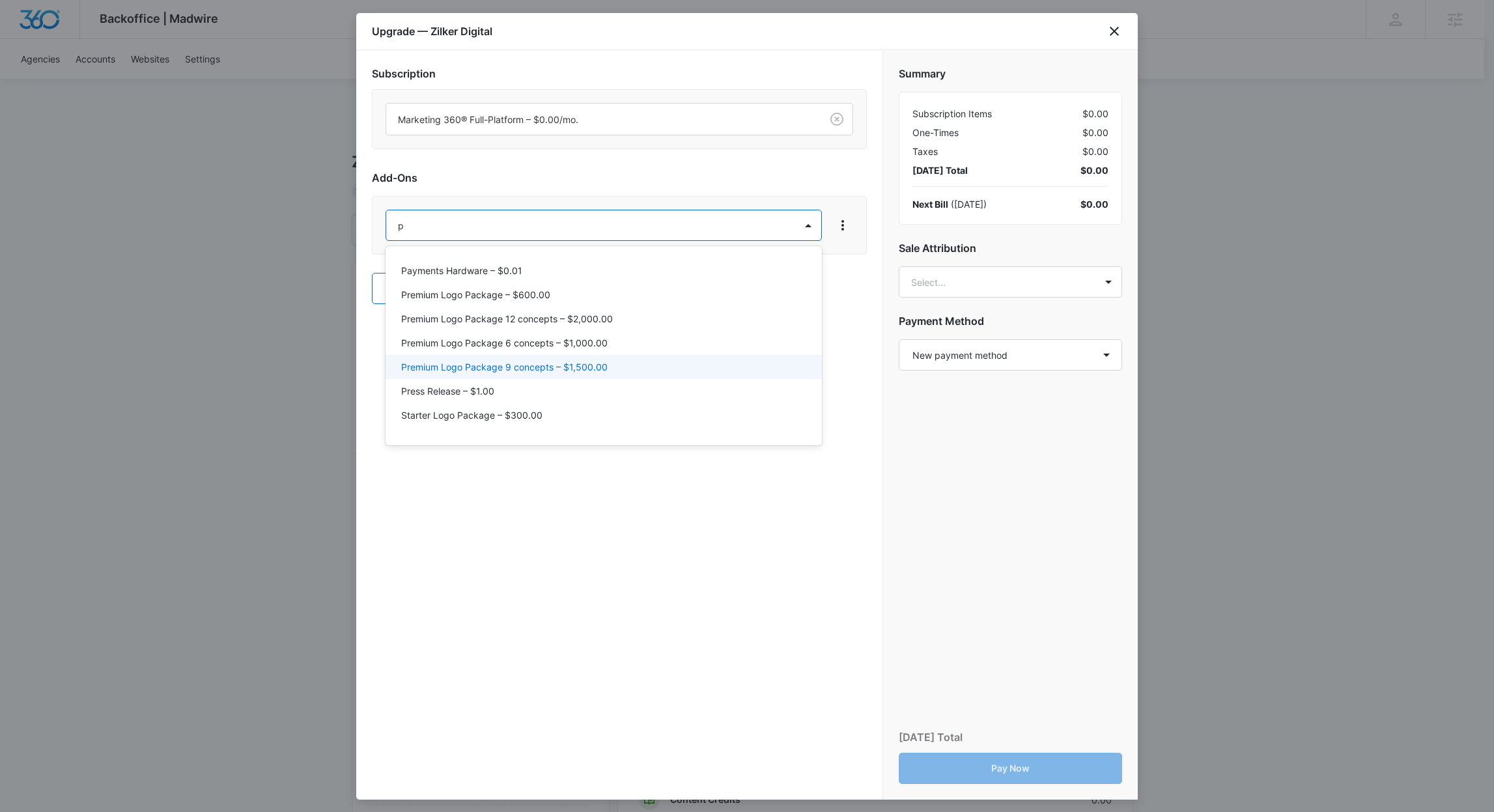
scroll to position [87, 0]
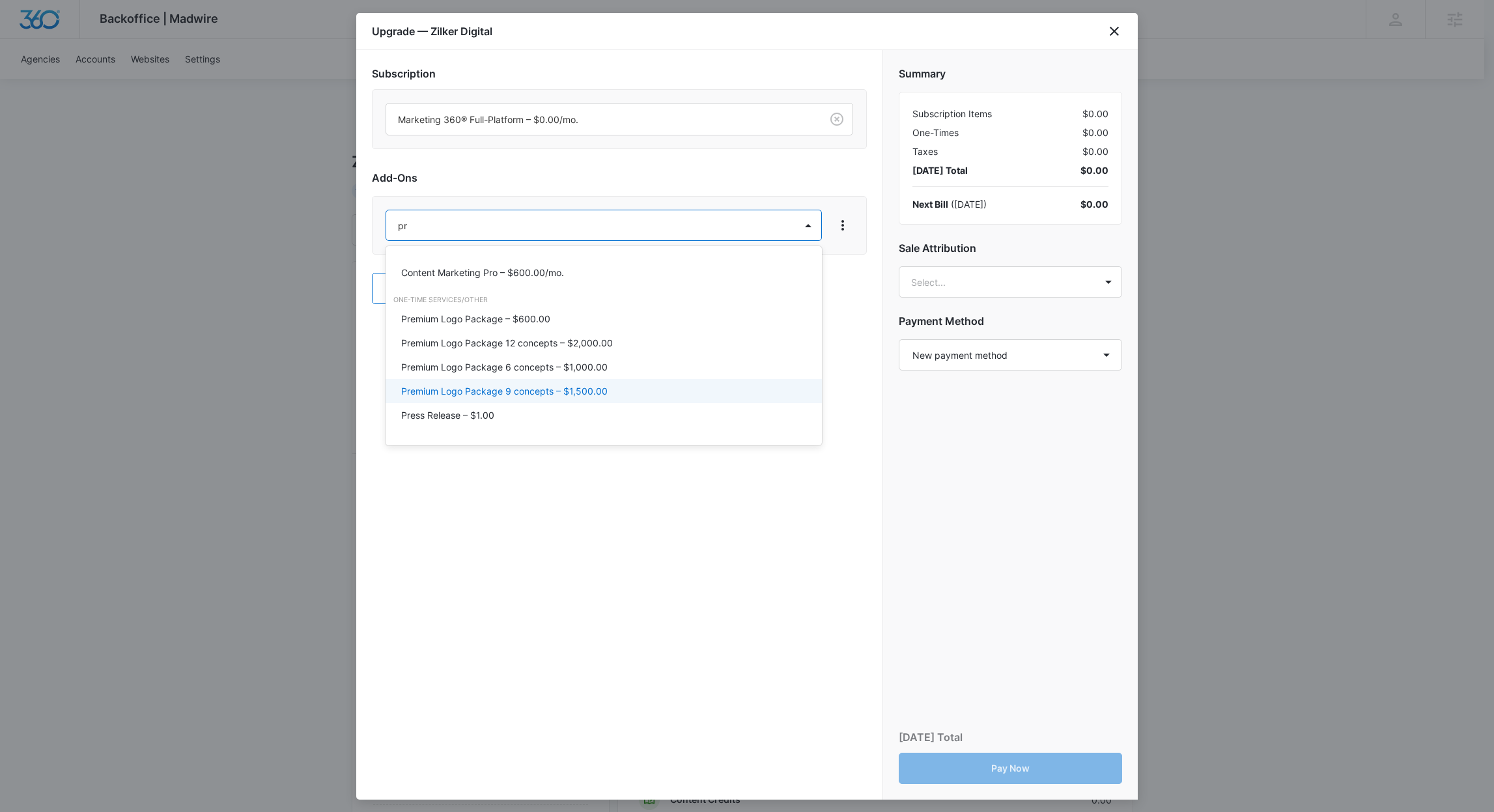
type input "pro"
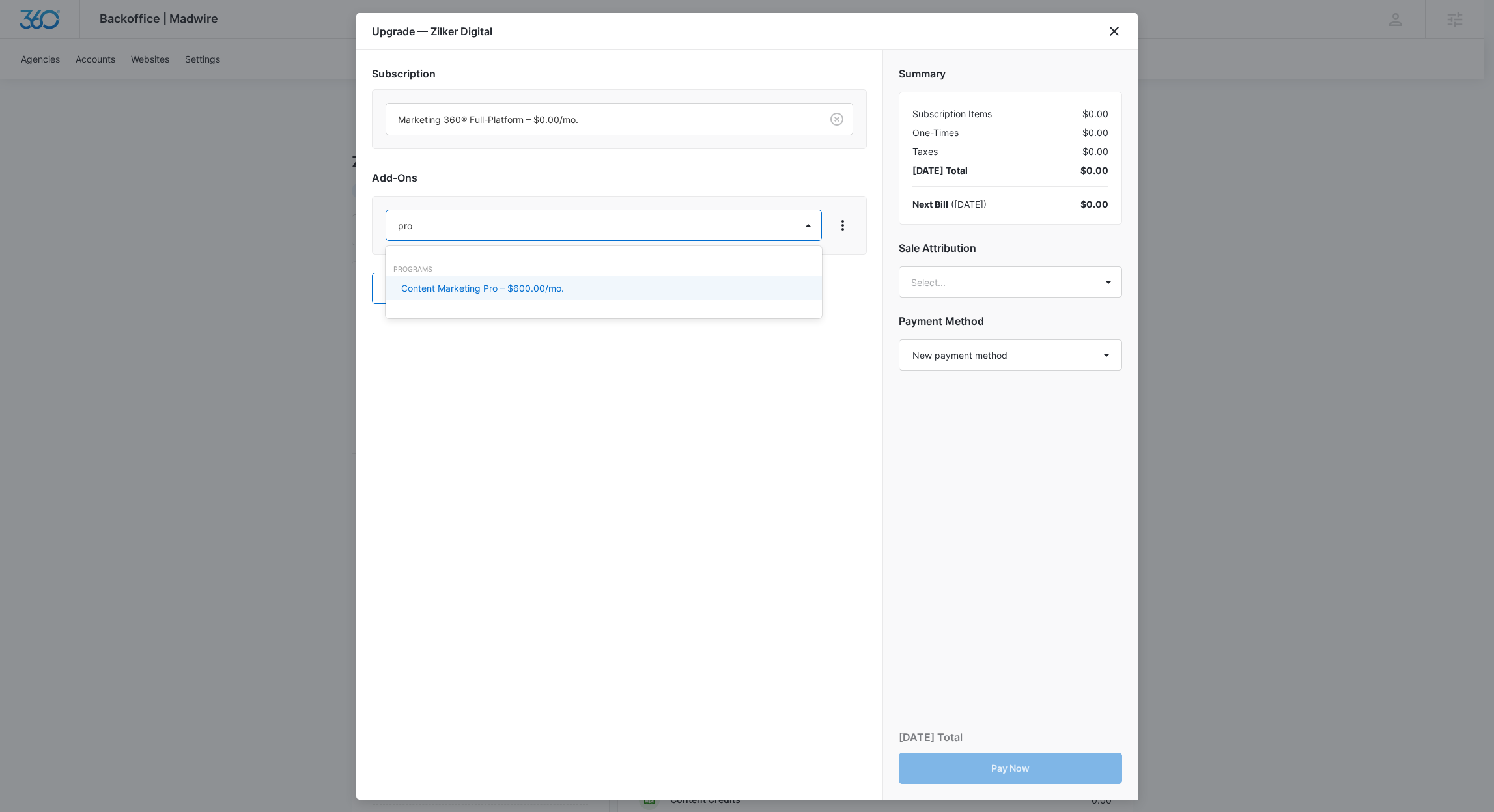
click at [466, 283] on p "Content Marketing Pro – $600.00/mo." at bounding box center [482, 288] width 163 height 13
click at [457, 295] on button "Apply discount" at bounding box center [490, 291] width 94 height 31
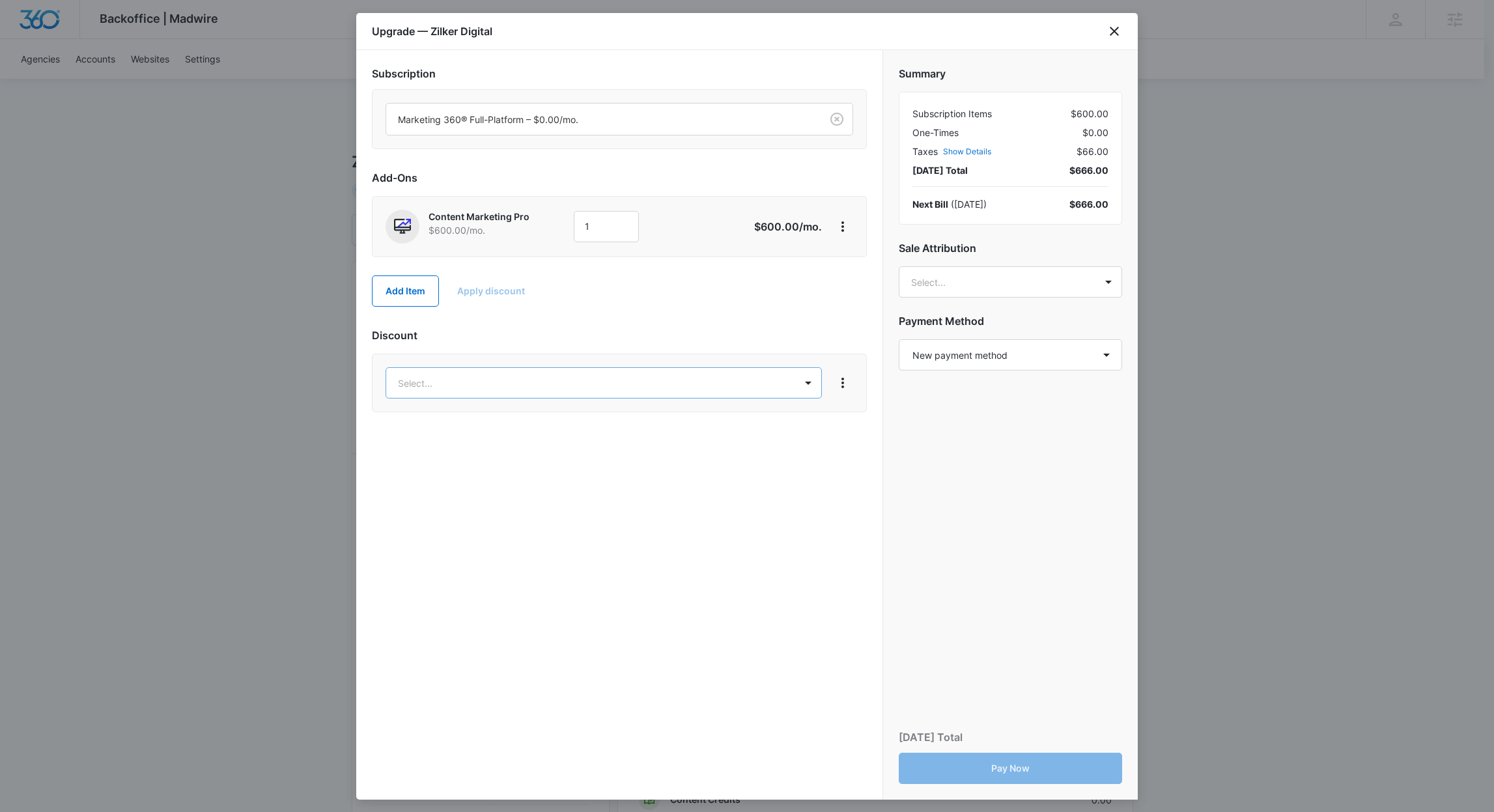
click at [532, 391] on body "Backoffice | Madwire Apps Settings Richard Mayor richard.mayor@madwire.com My P…" at bounding box center [747, 647] width 1494 height 1294
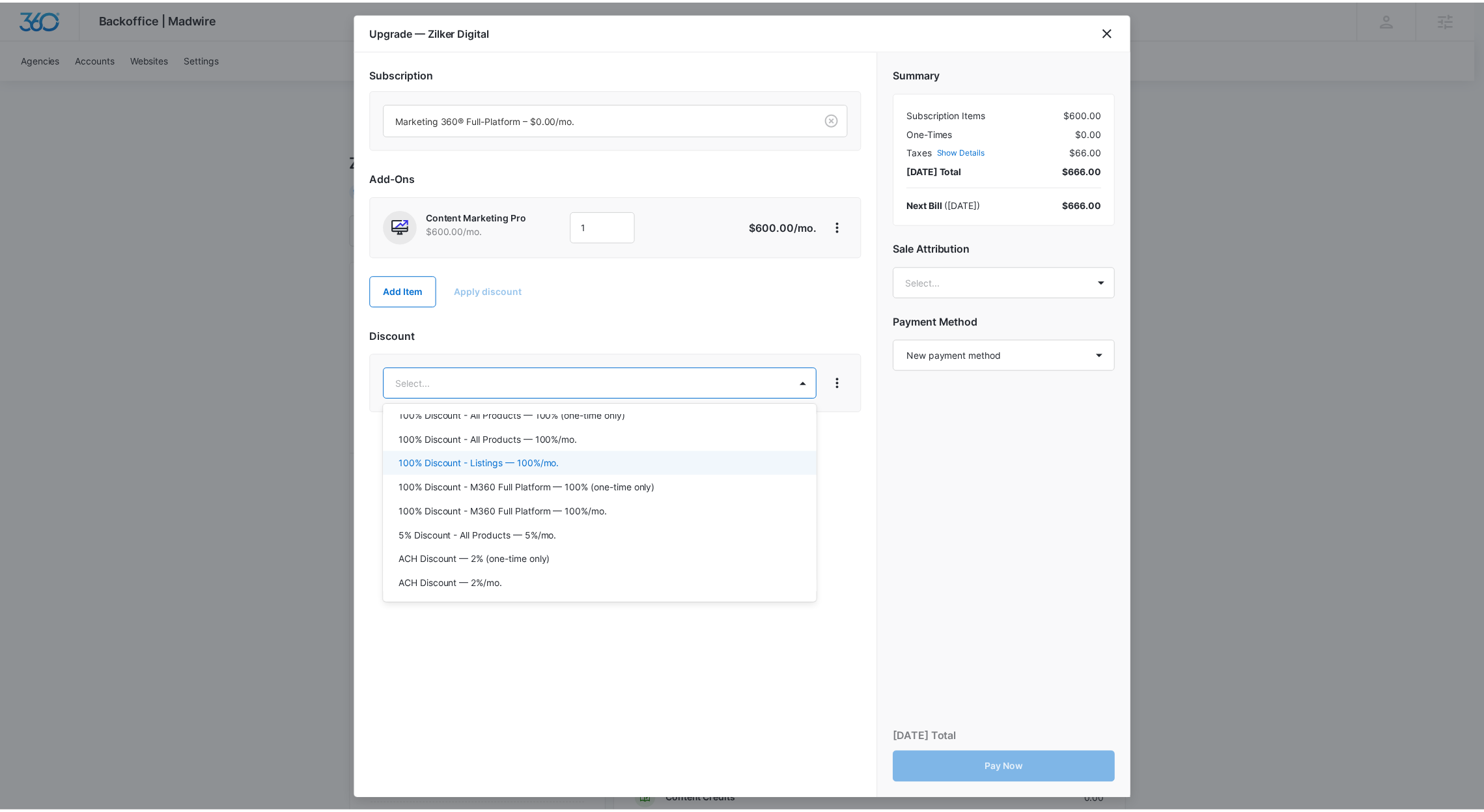
scroll to position [227, 0]
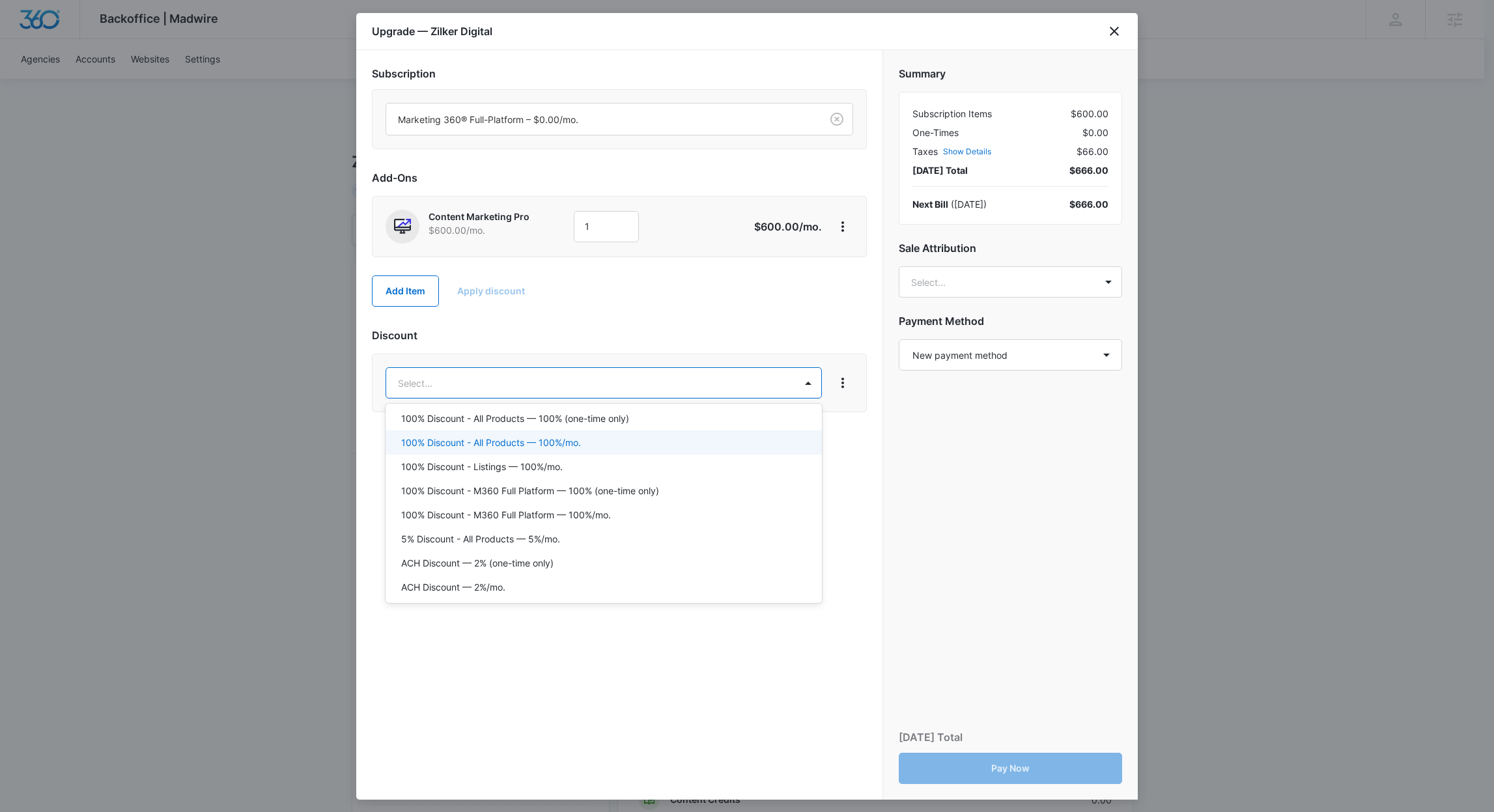
click at [514, 439] on p "100% Discount - All Products — 100%/mo." at bounding box center [491, 442] width 180 height 13
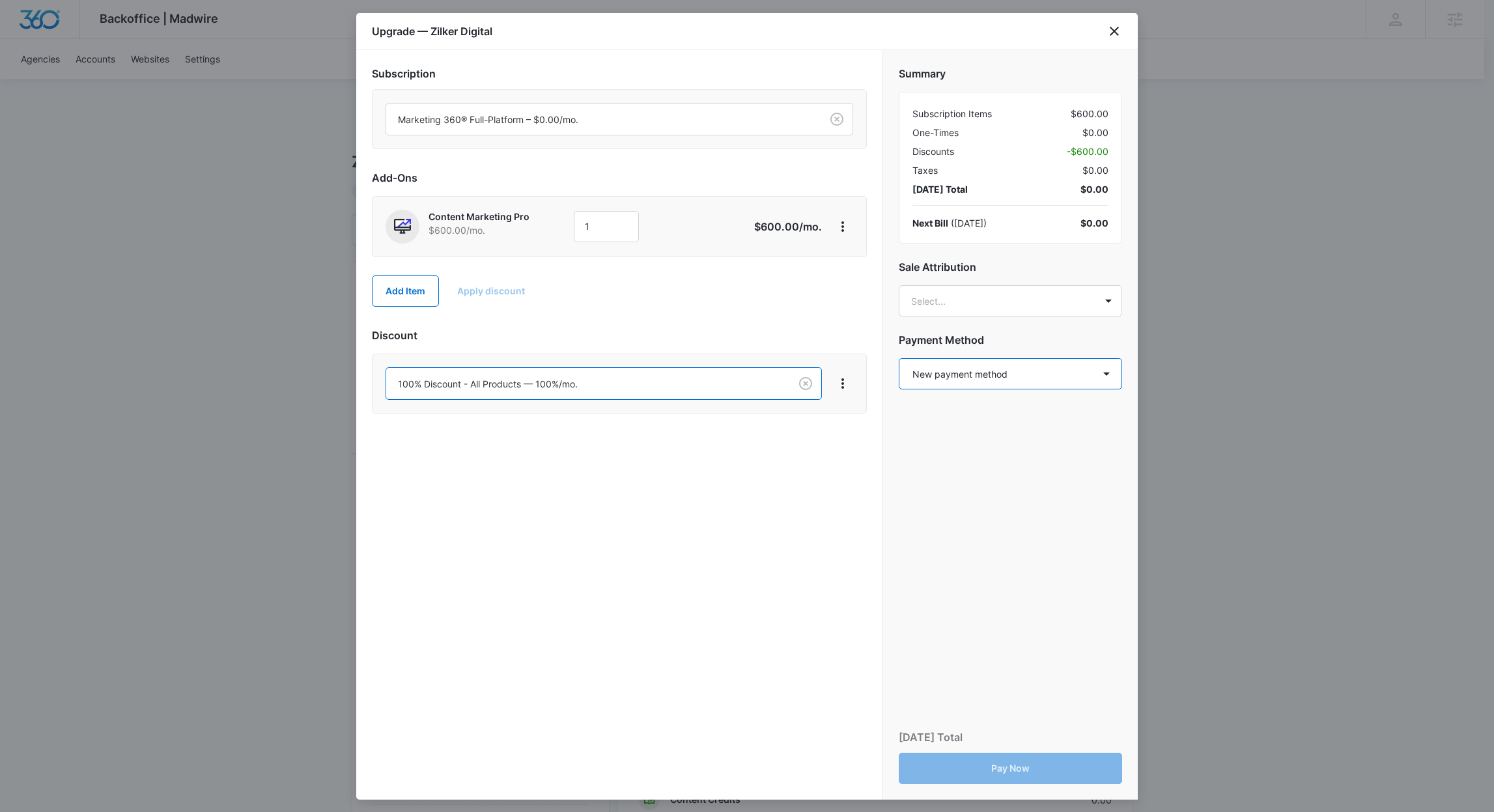
click at [967, 374] on select "Select a payment method New payment method Monthly invoice" at bounding box center [1010, 374] width 224 height 31
select select "MANUAL_INVOICE"
click at [898, 358] on select "Select a payment method New payment method Monthly invoice" at bounding box center [1010, 374] width 224 height 31
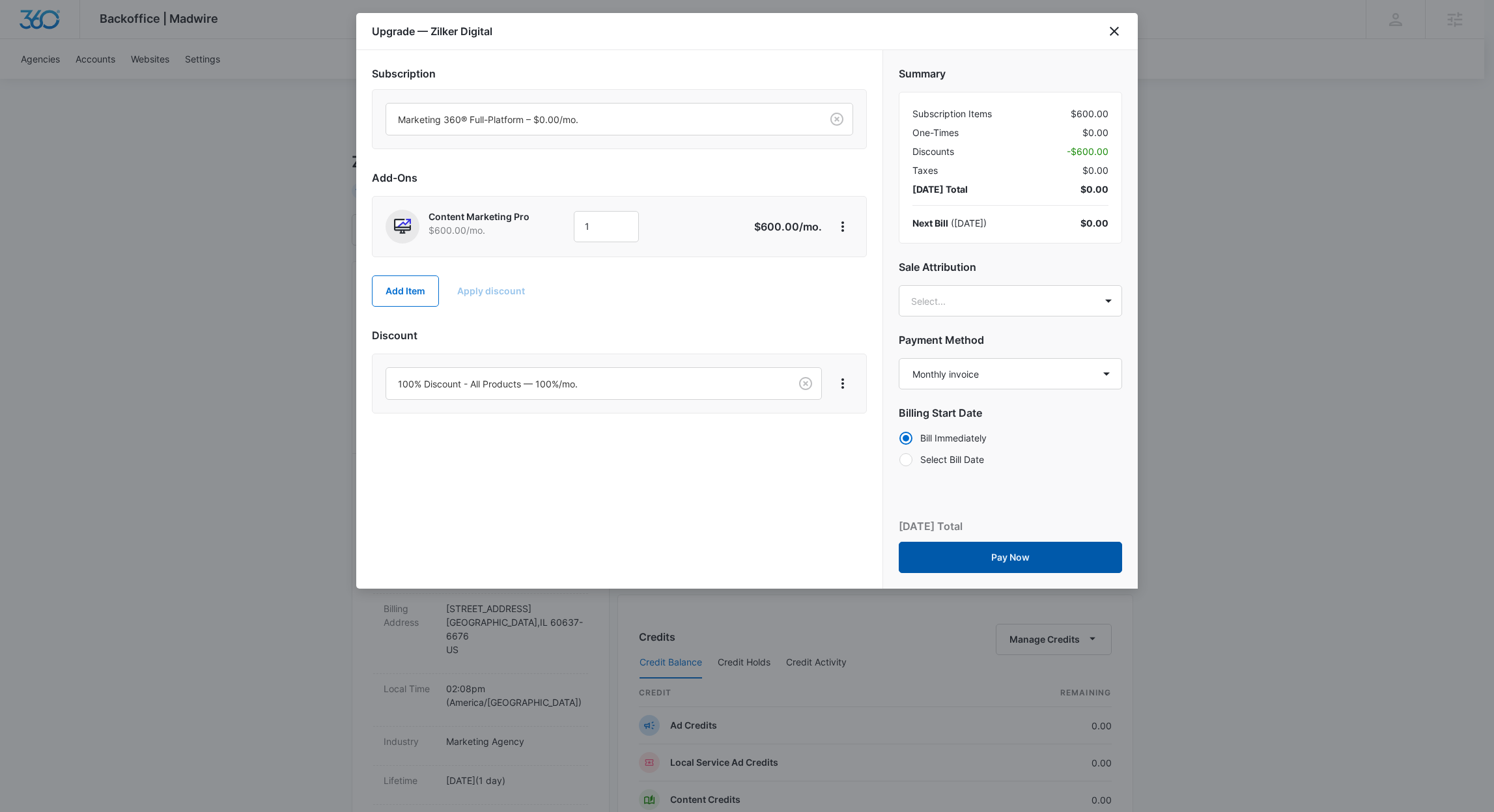
click at [941, 559] on button "Pay Now" at bounding box center [1010, 558] width 224 height 31
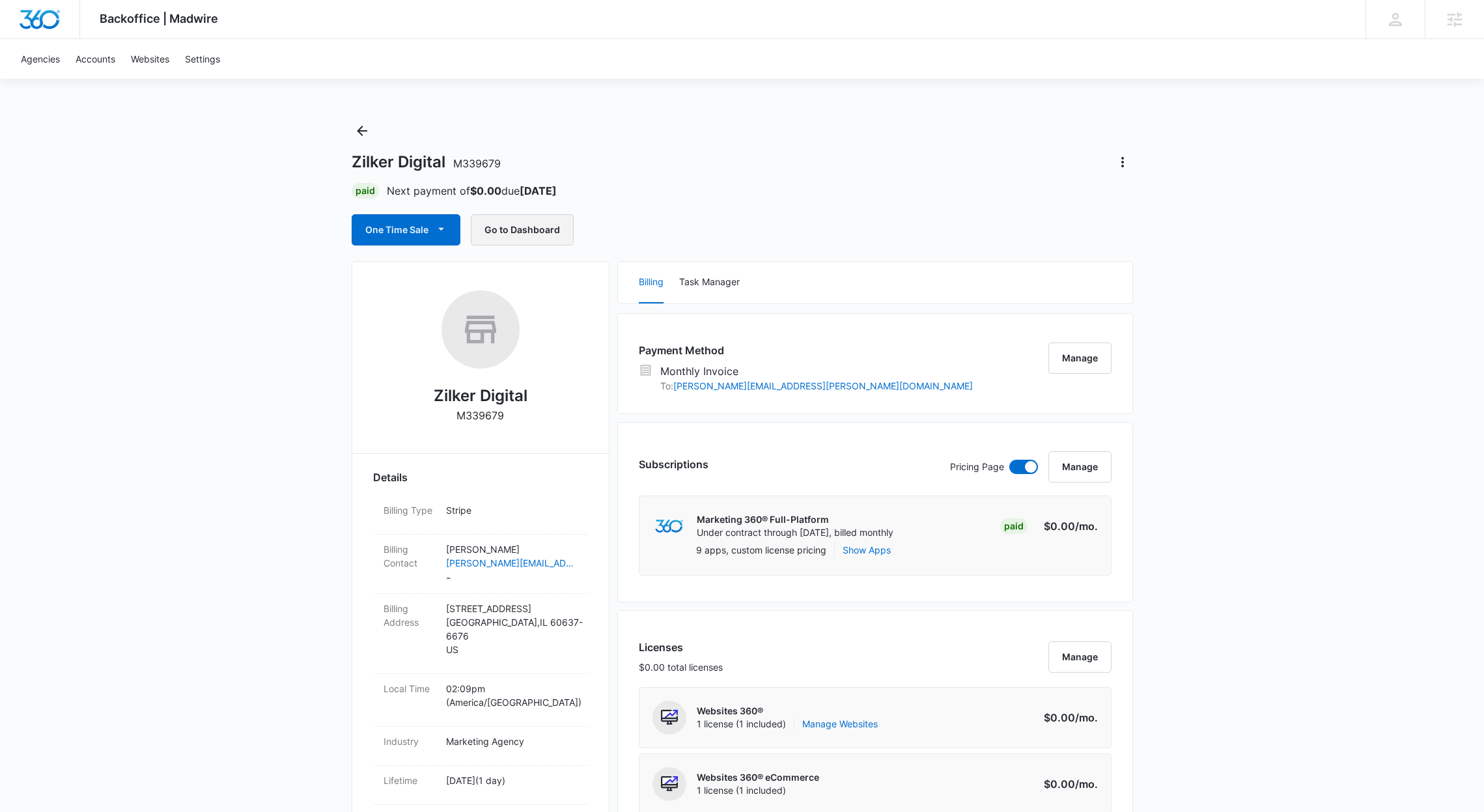
click at [556, 238] on button "Go to Dashboard" at bounding box center [522, 230] width 103 height 31
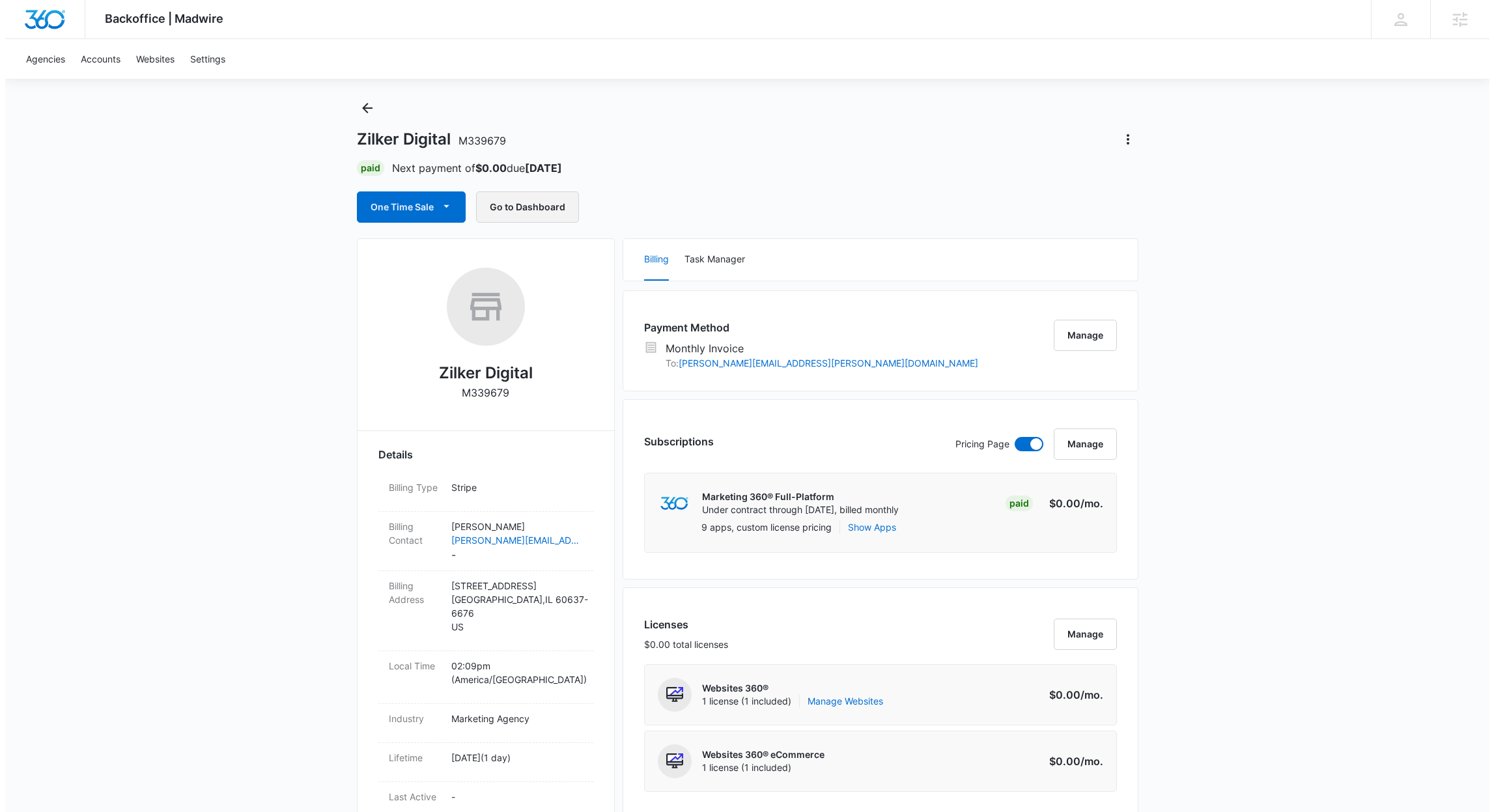
scroll to position [26, 0]
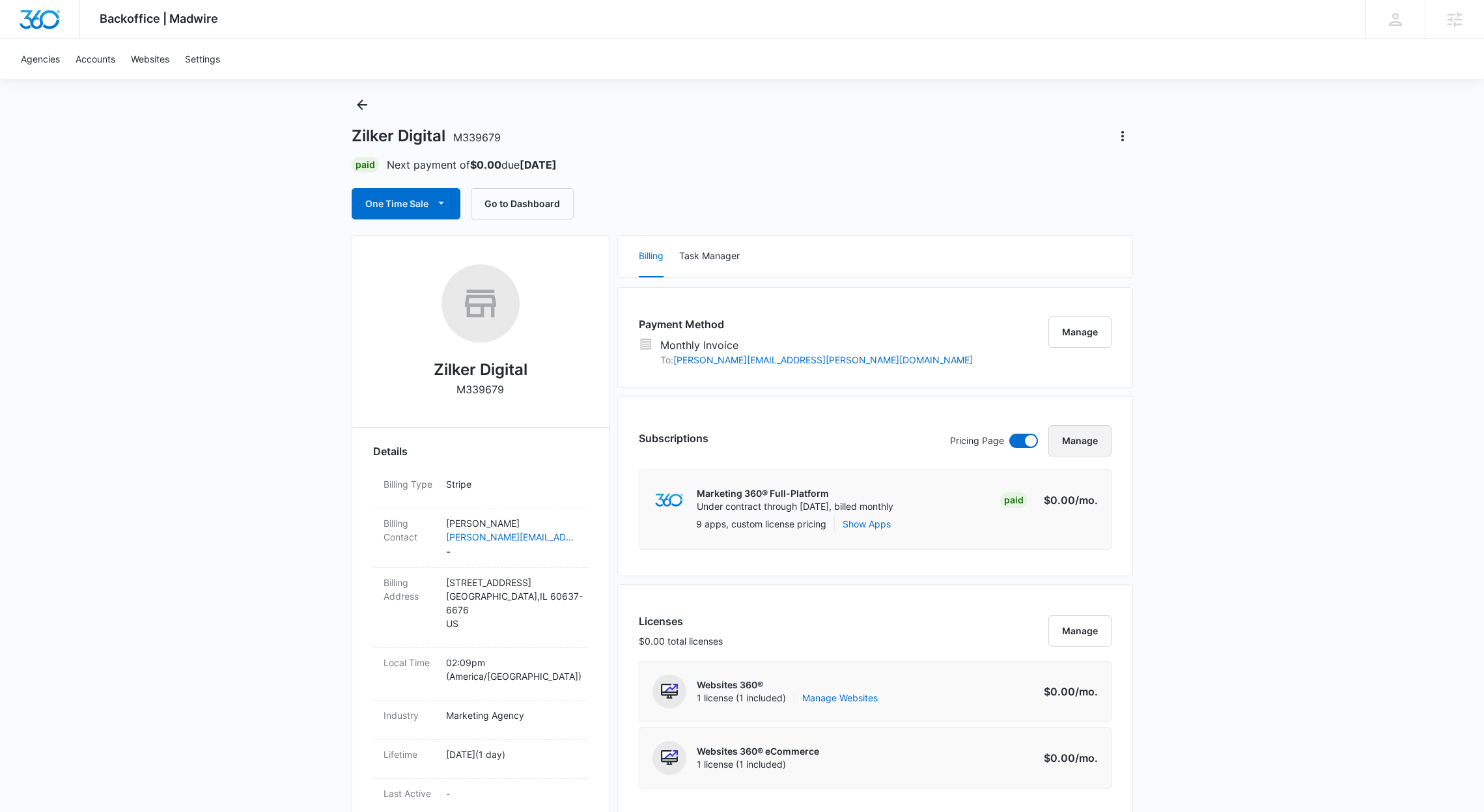
click at [1084, 427] on button "Manage" at bounding box center [1080, 441] width 63 height 31
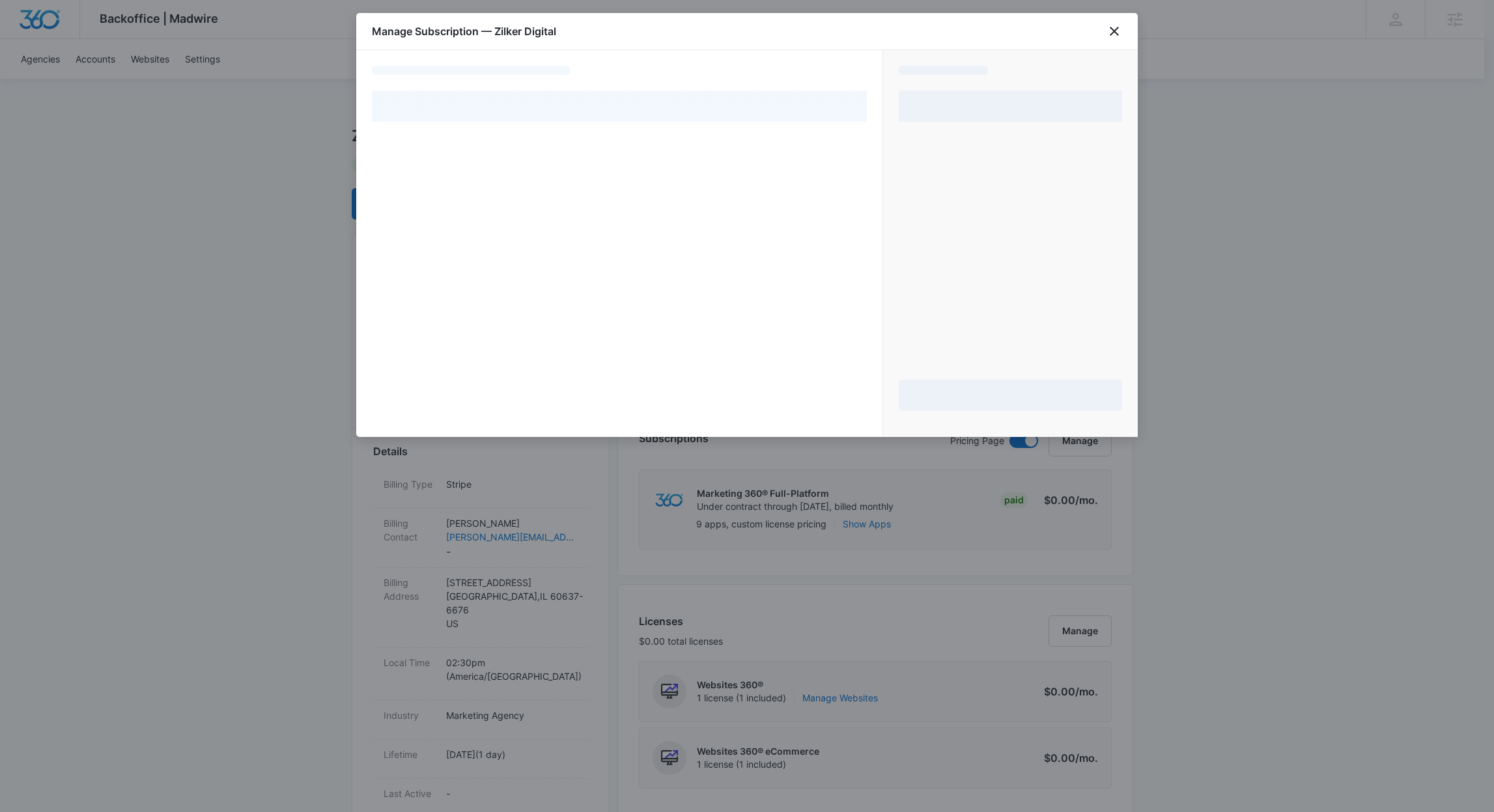
select select "MANUAL_INVOICE"
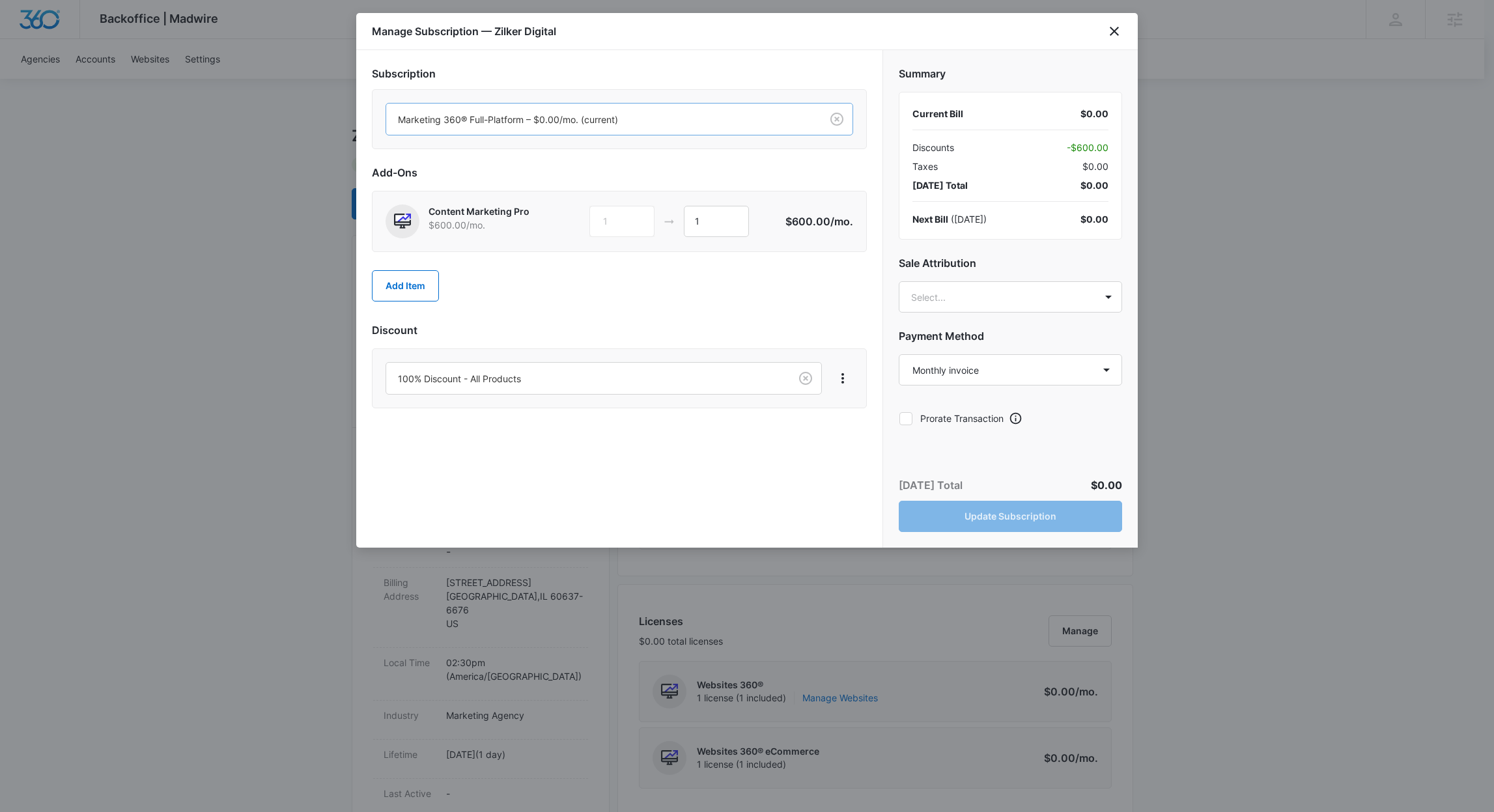
click at [484, 128] on div "Marketing 360® Full-Platform – $0.00/mo. (current)" at bounding box center [604, 119] width 435 height 29
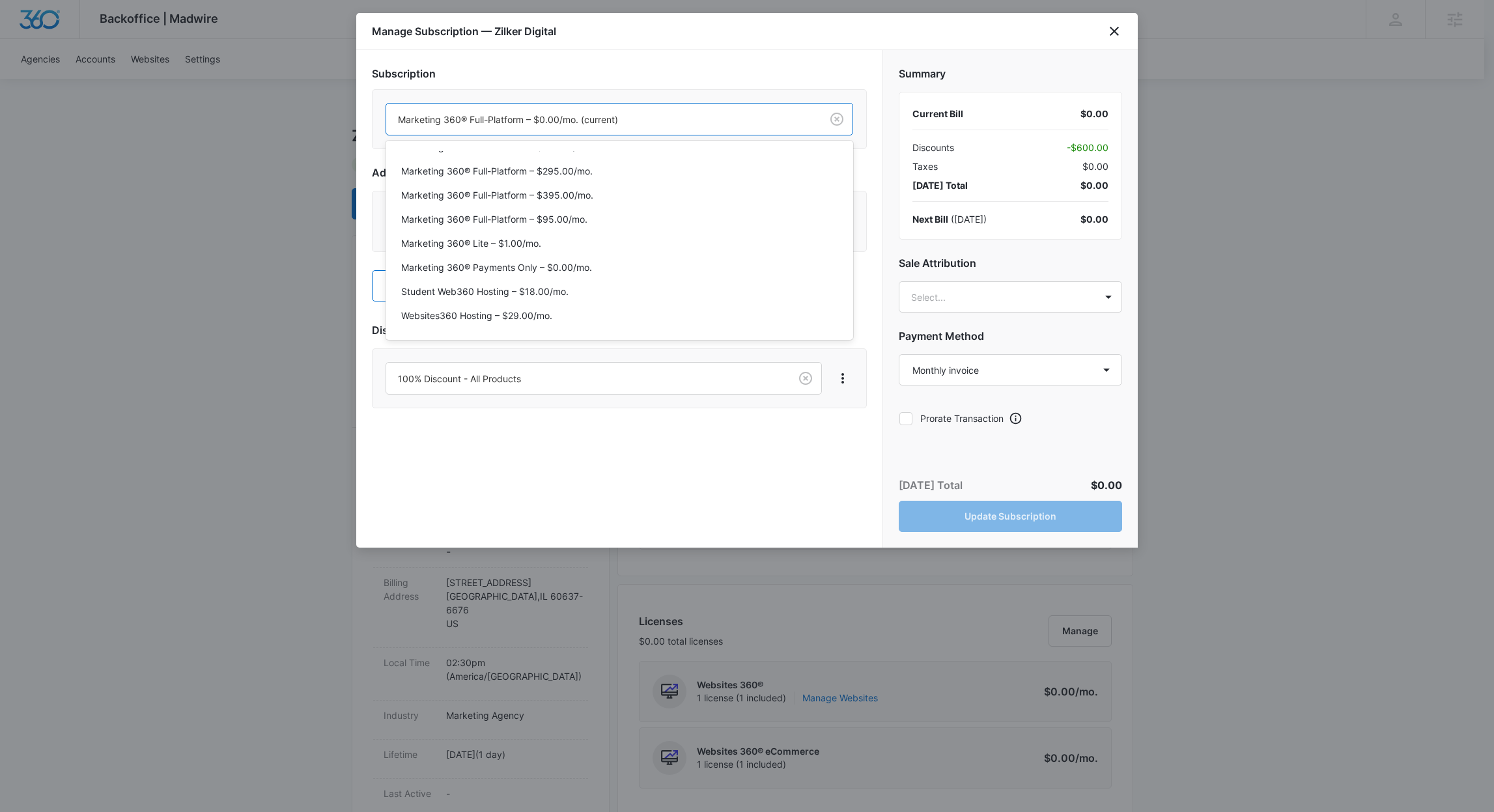
scroll to position [112, 0]
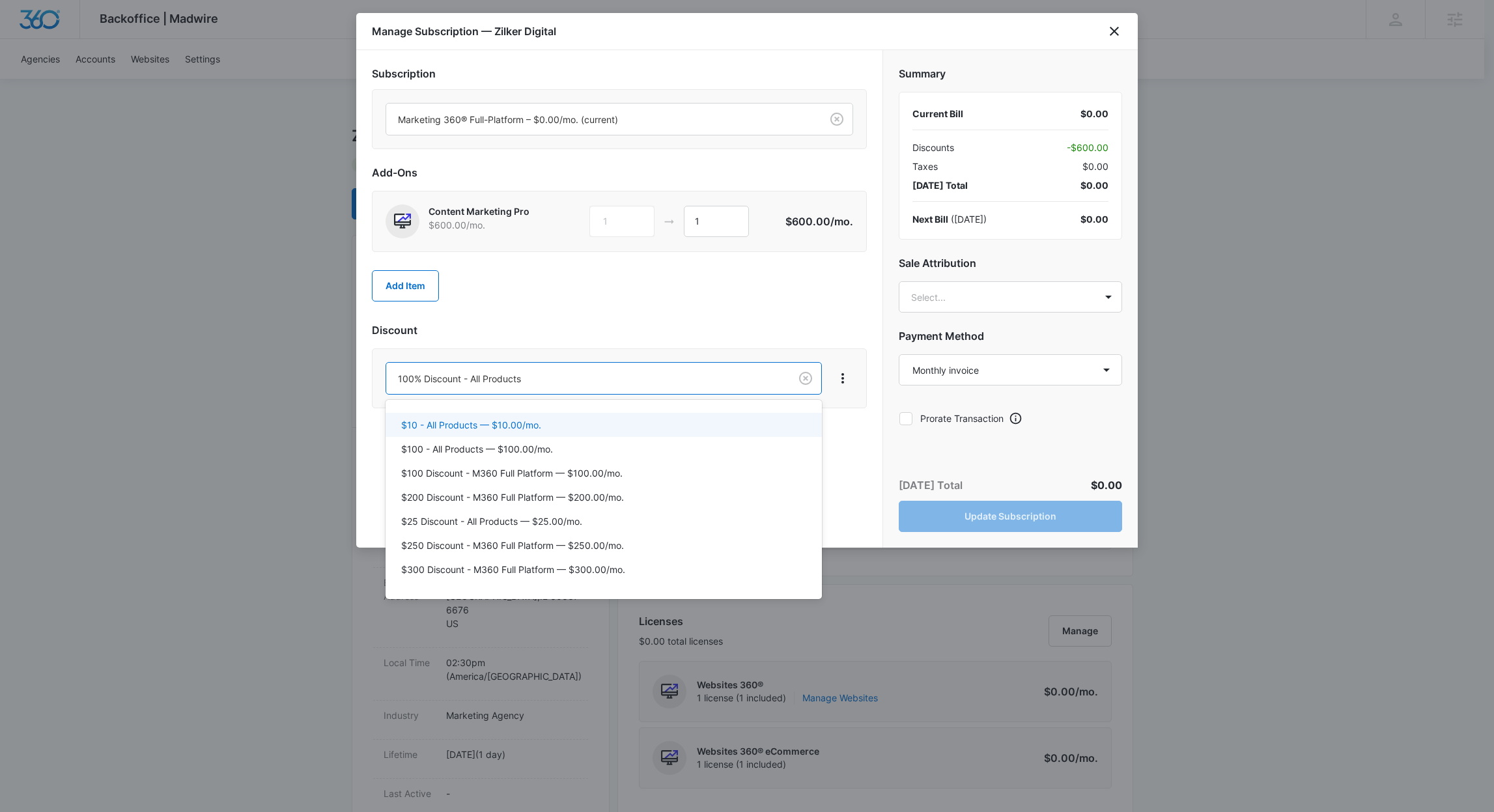
click at [491, 287] on div at bounding box center [747, 406] width 1494 height 812
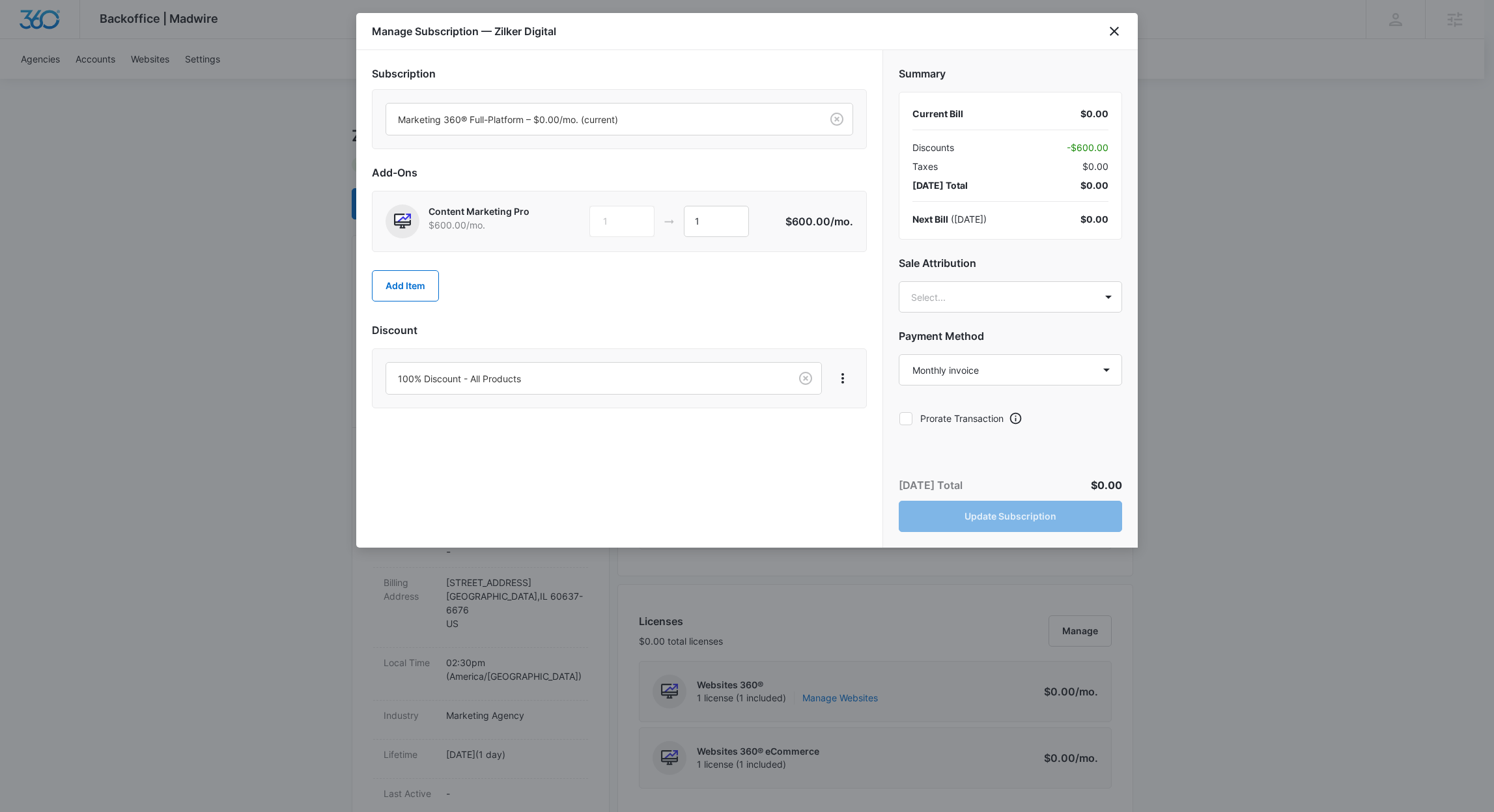
click at [415, 301] on div "Add Item" at bounding box center [620, 286] width 495 height 57
click at [428, 295] on button "Add Item" at bounding box center [405, 286] width 67 height 31
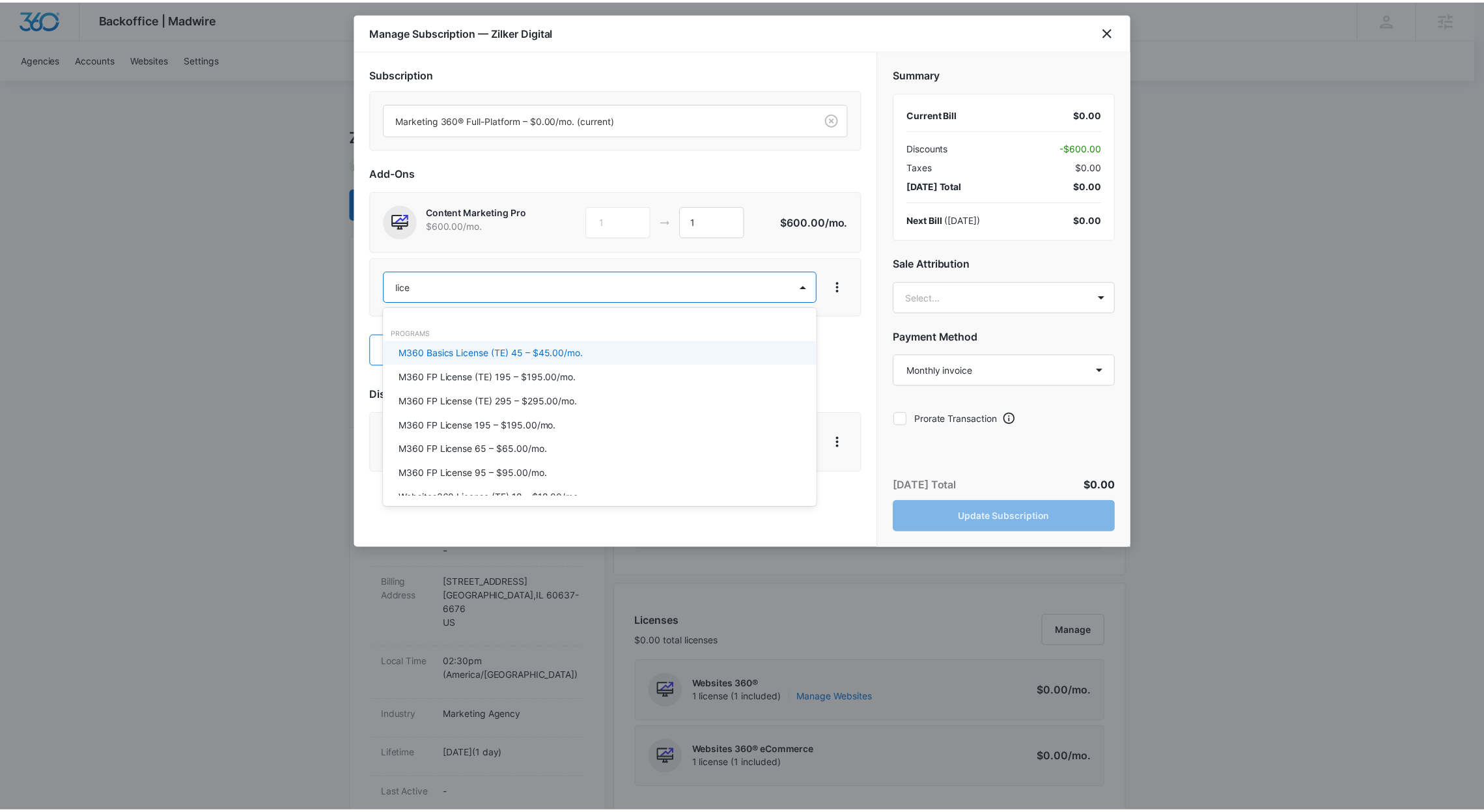
scroll to position [77, 0]
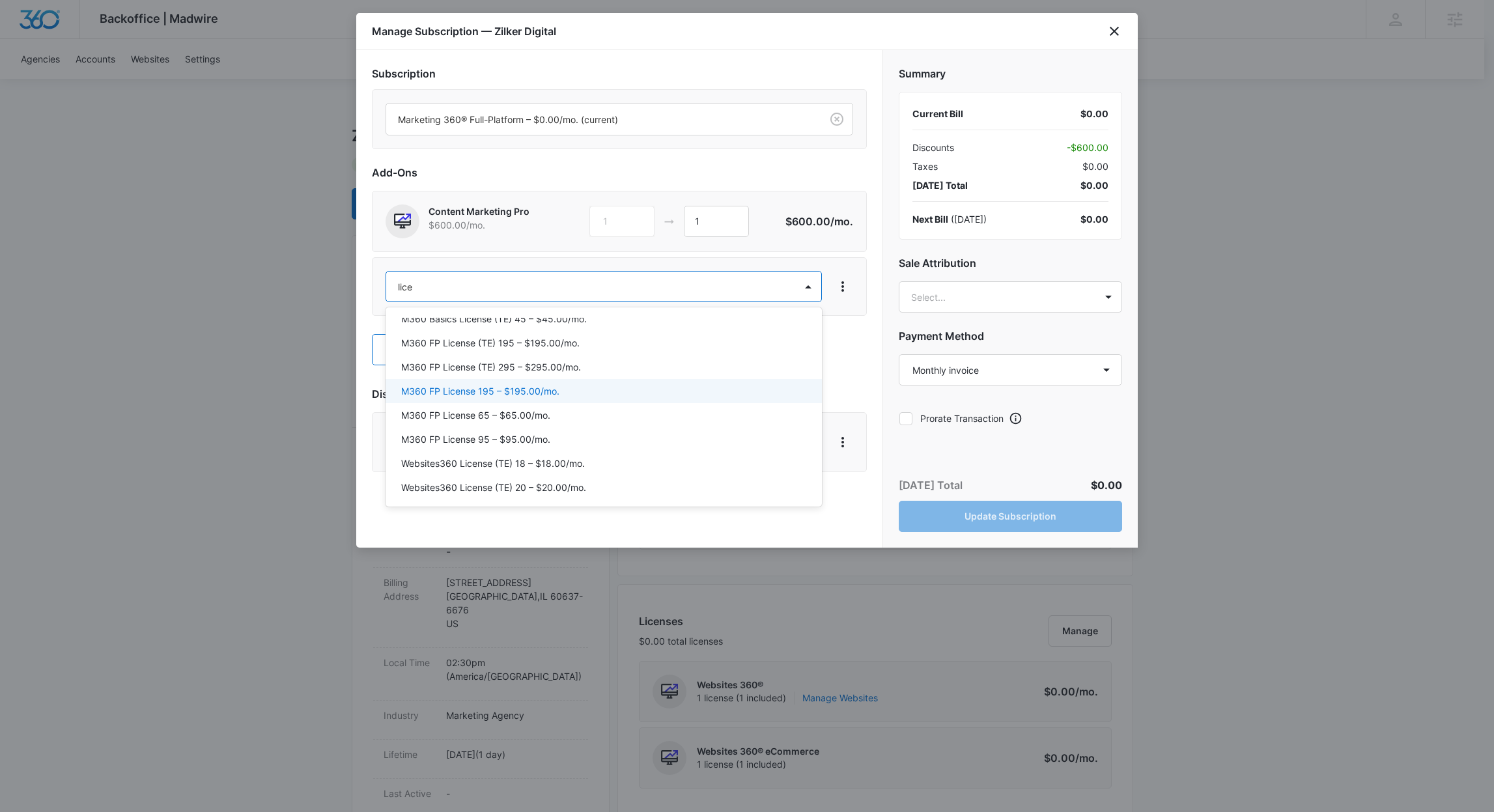
type input "lice"
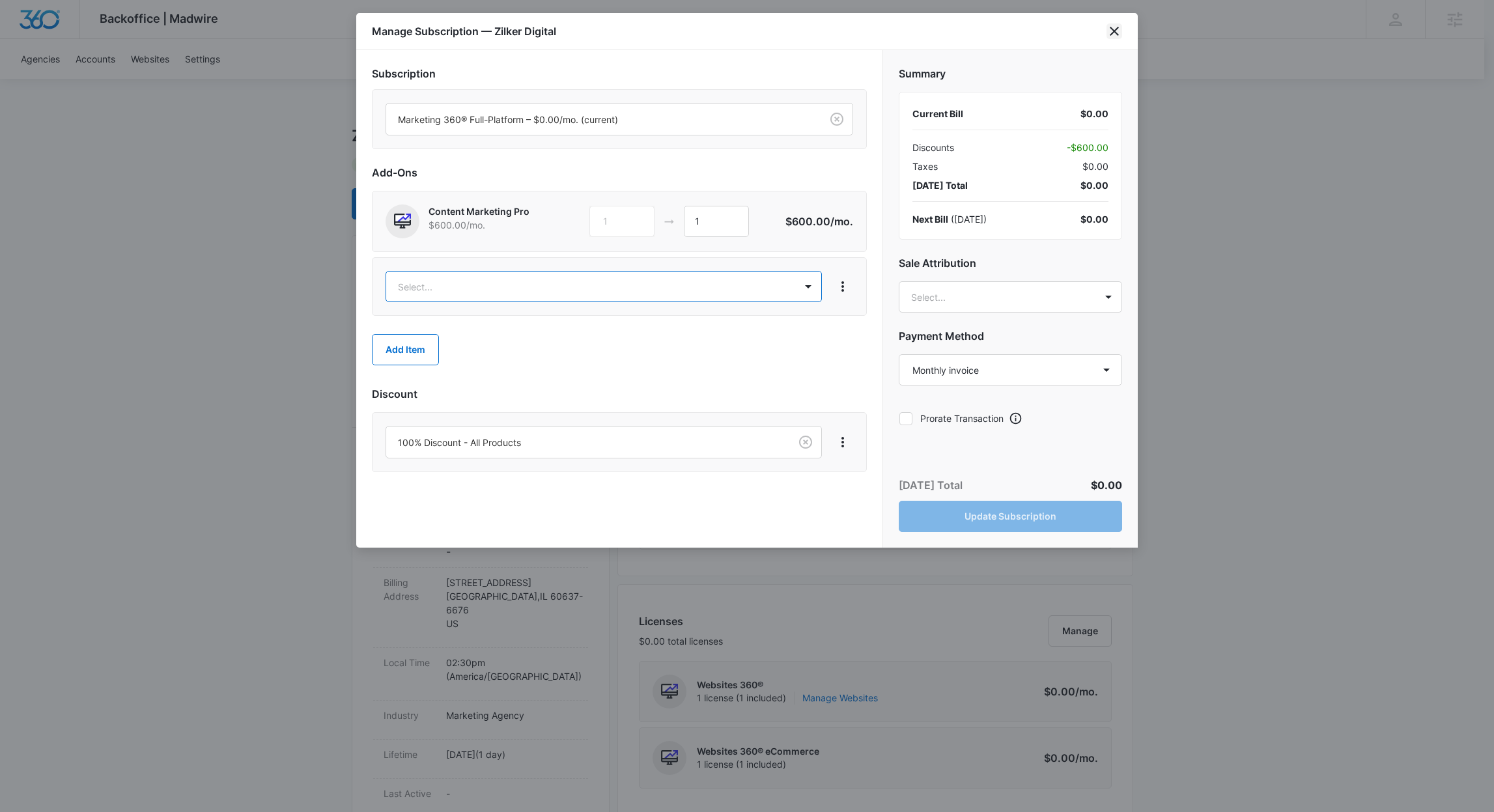
click at [1115, 34] on icon "close" at bounding box center [1114, 31] width 16 height 16
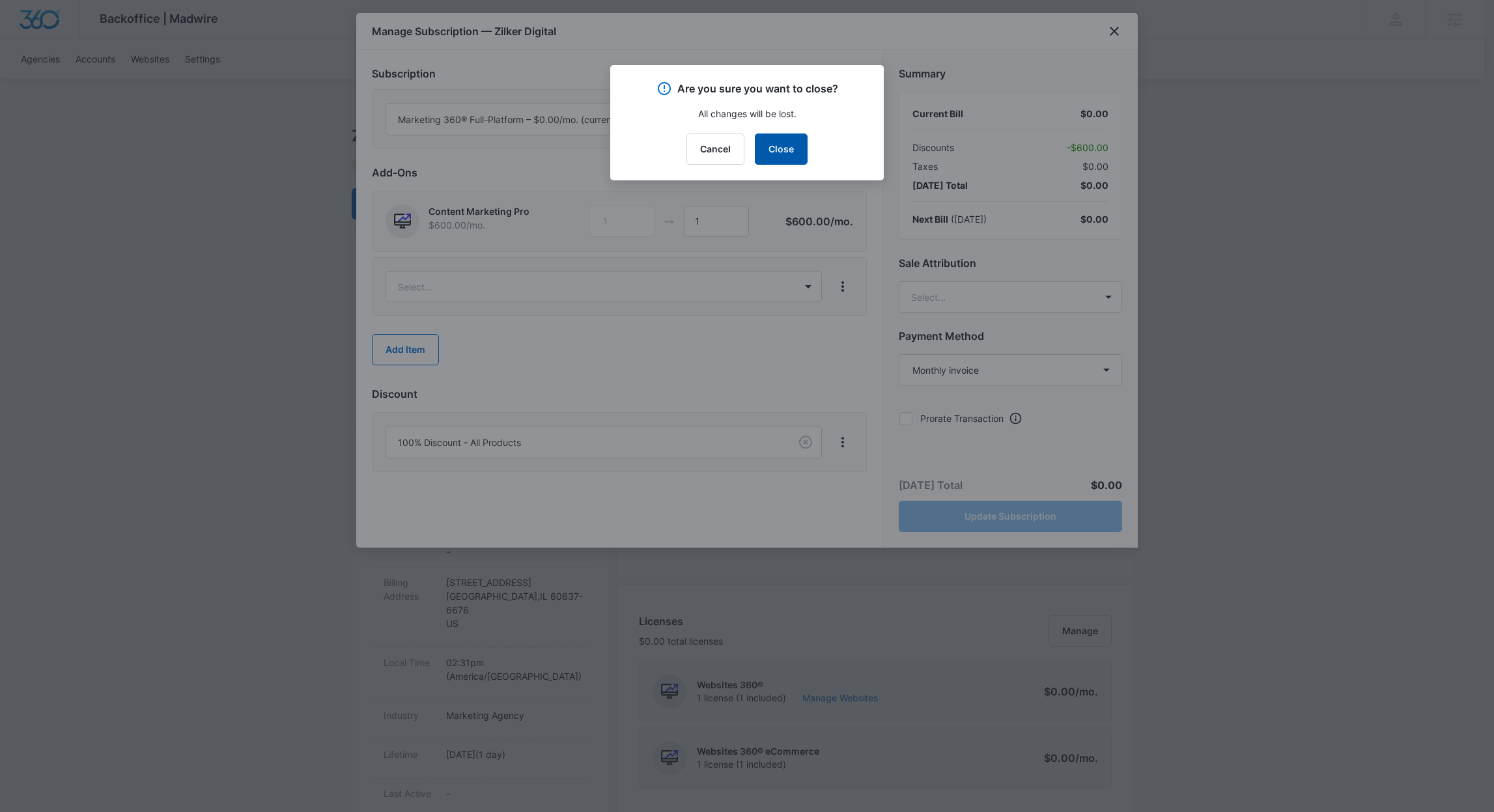
click at [796, 152] on button "Close" at bounding box center [782, 149] width 52 height 31
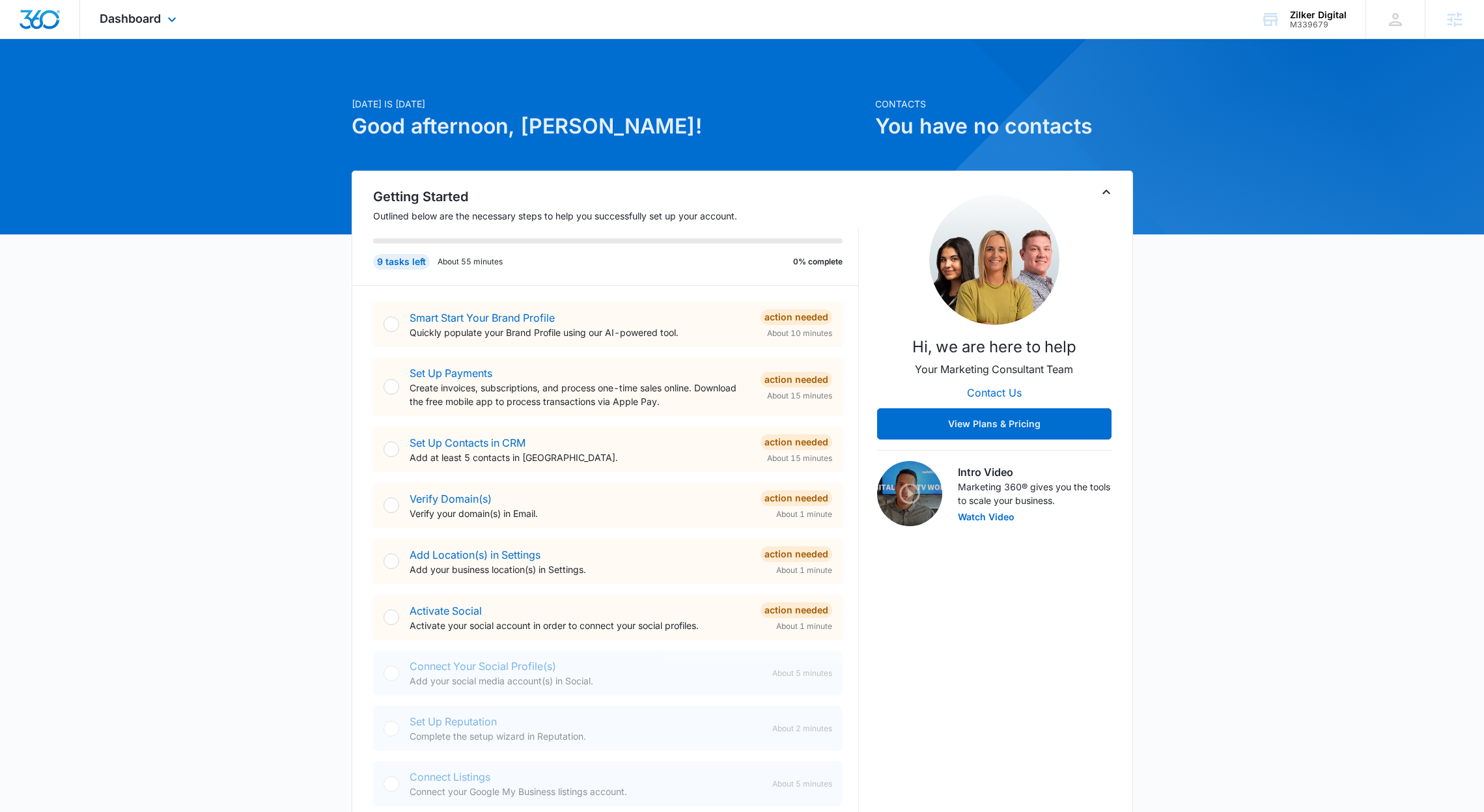
click at [163, 17] on div "Dashboard Apps Reputation Websites Forms CRM Email Social Shop Payments Content…" at bounding box center [139, 19] width 119 height 38
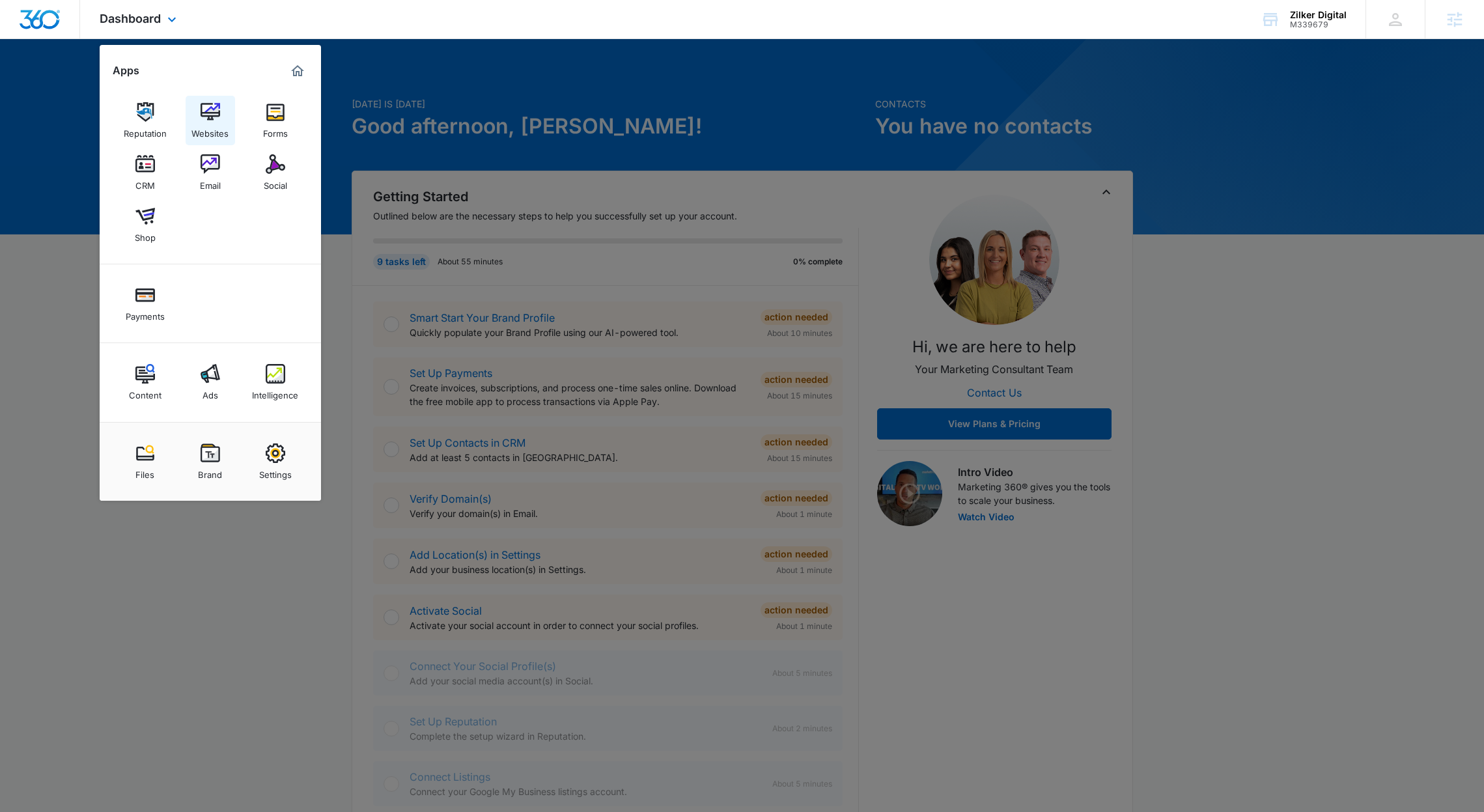
click at [210, 115] on img at bounding box center [210, 112] width 19 height 19
